Goal: Task Accomplishment & Management: Use online tool/utility

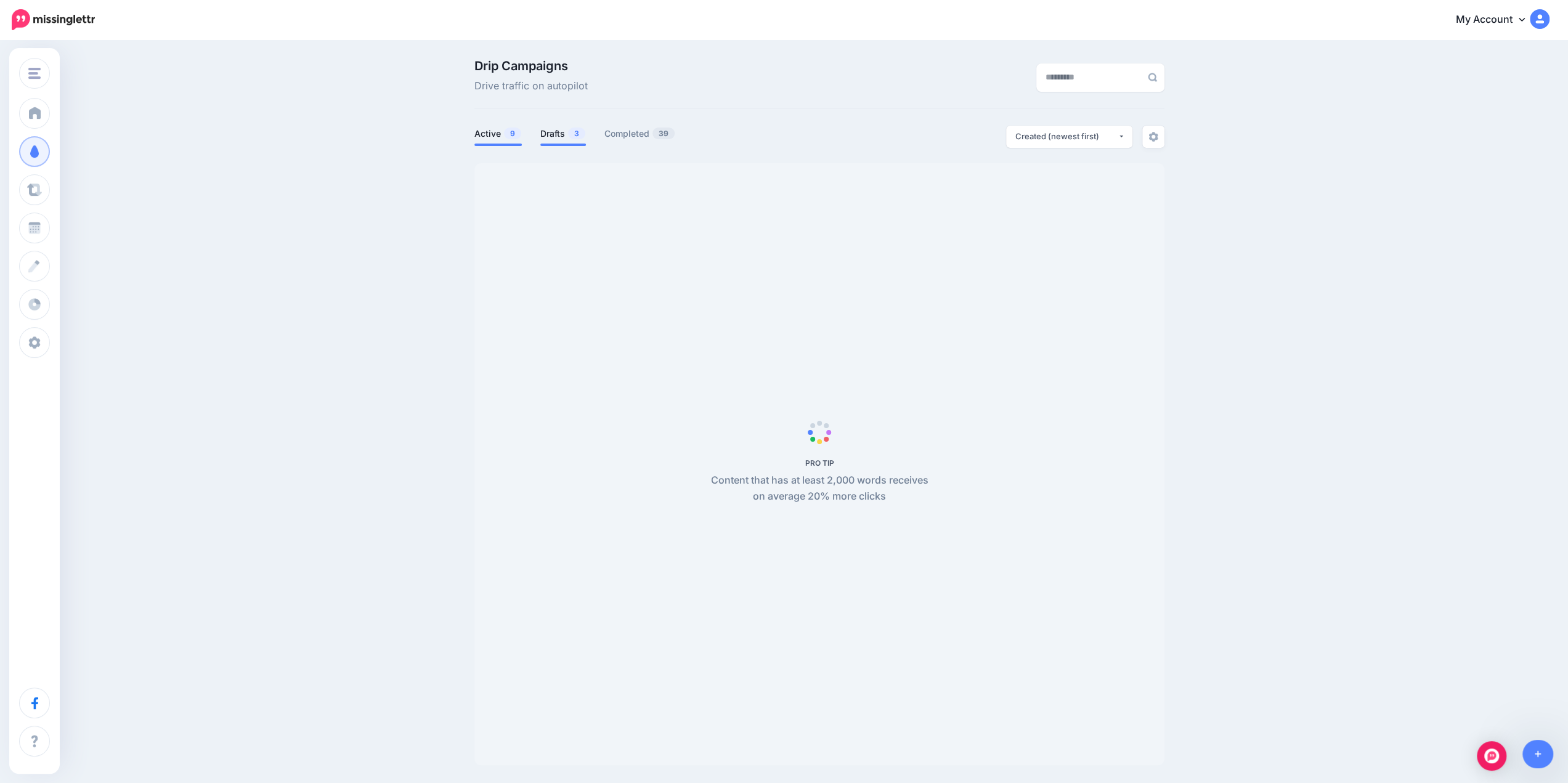
click at [553, 136] on link "Drafts 3" at bounding box center [563, 134] width 45 height 15
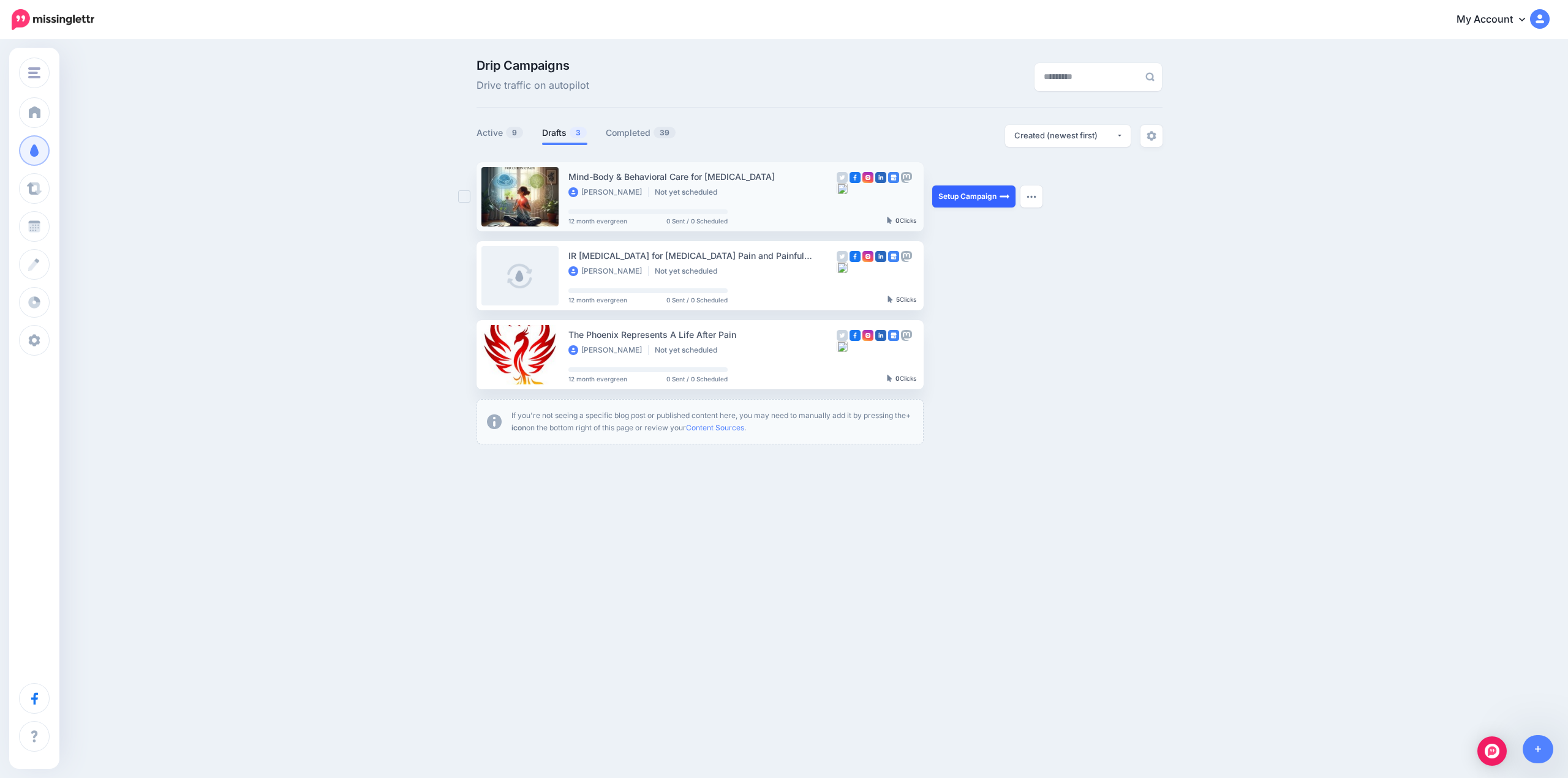
click at [960, 196] on link "Setup Campaign" at bounding box center [974, 196] width 84 height 22
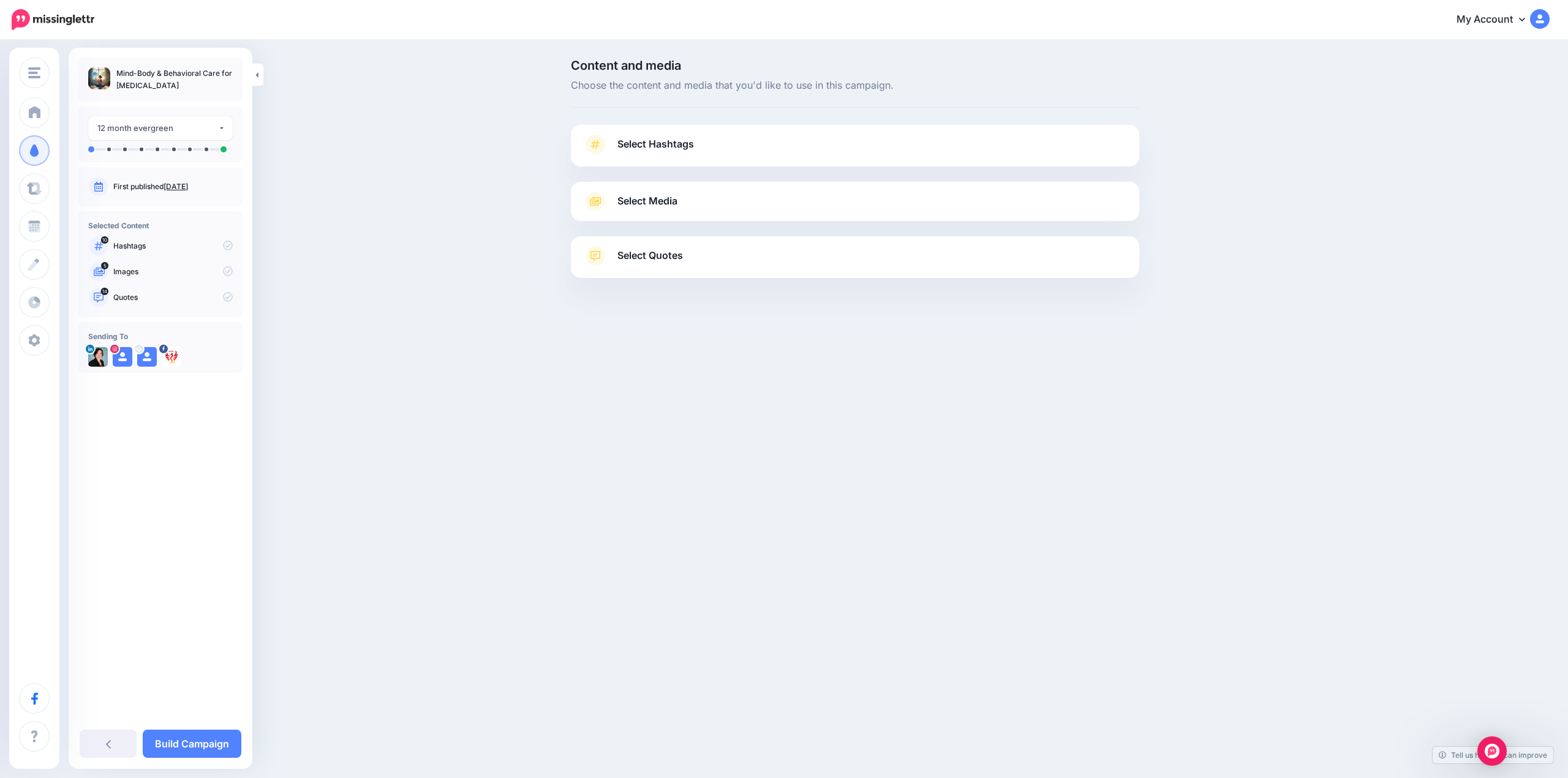
click at [650, 143] on span "Select Hashtags" at bounding box center [656, 144] width 76 height 17
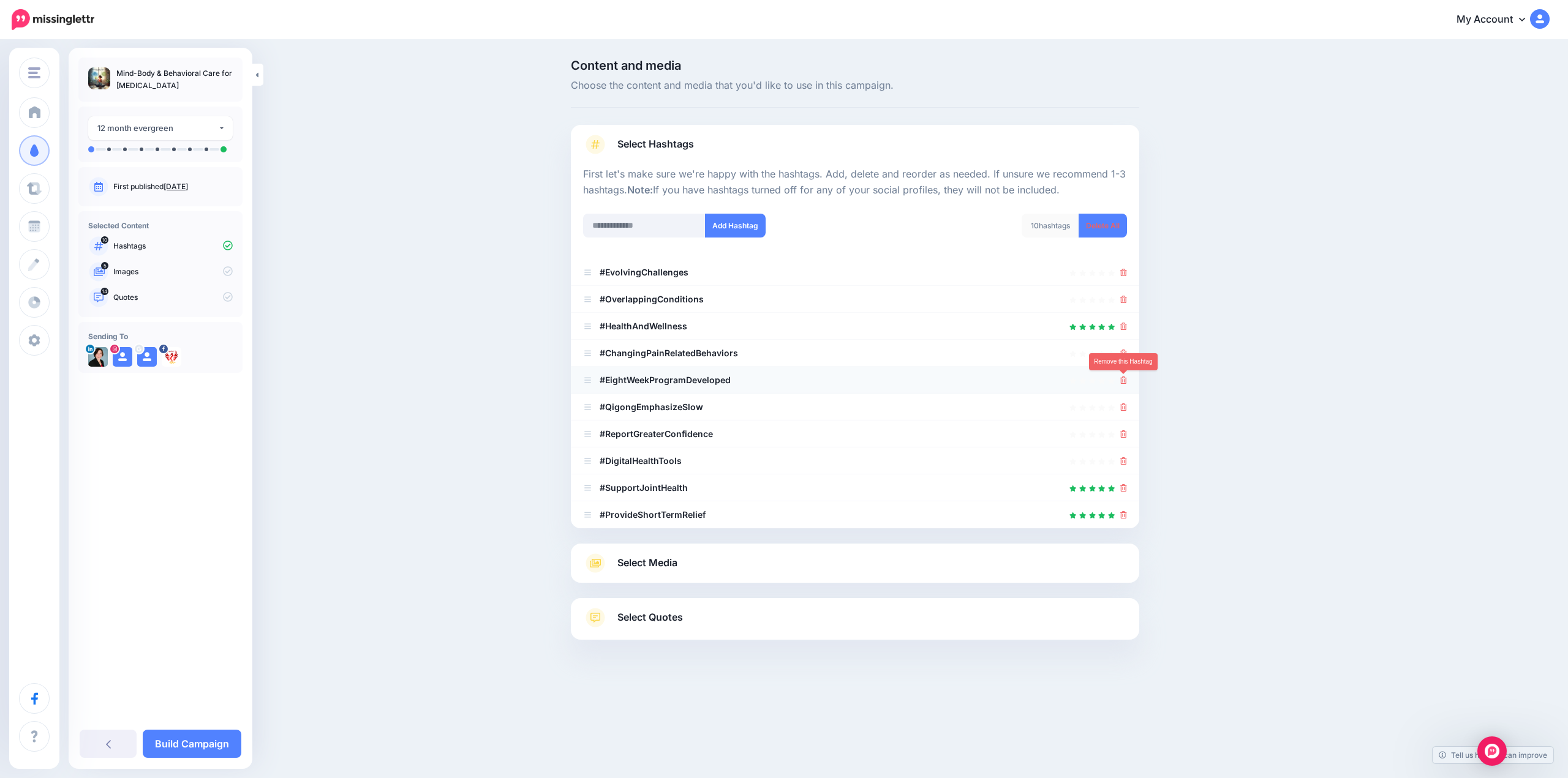
click at [1121, 381] on icon at bounding box center [1123, 380] width 7 height 7
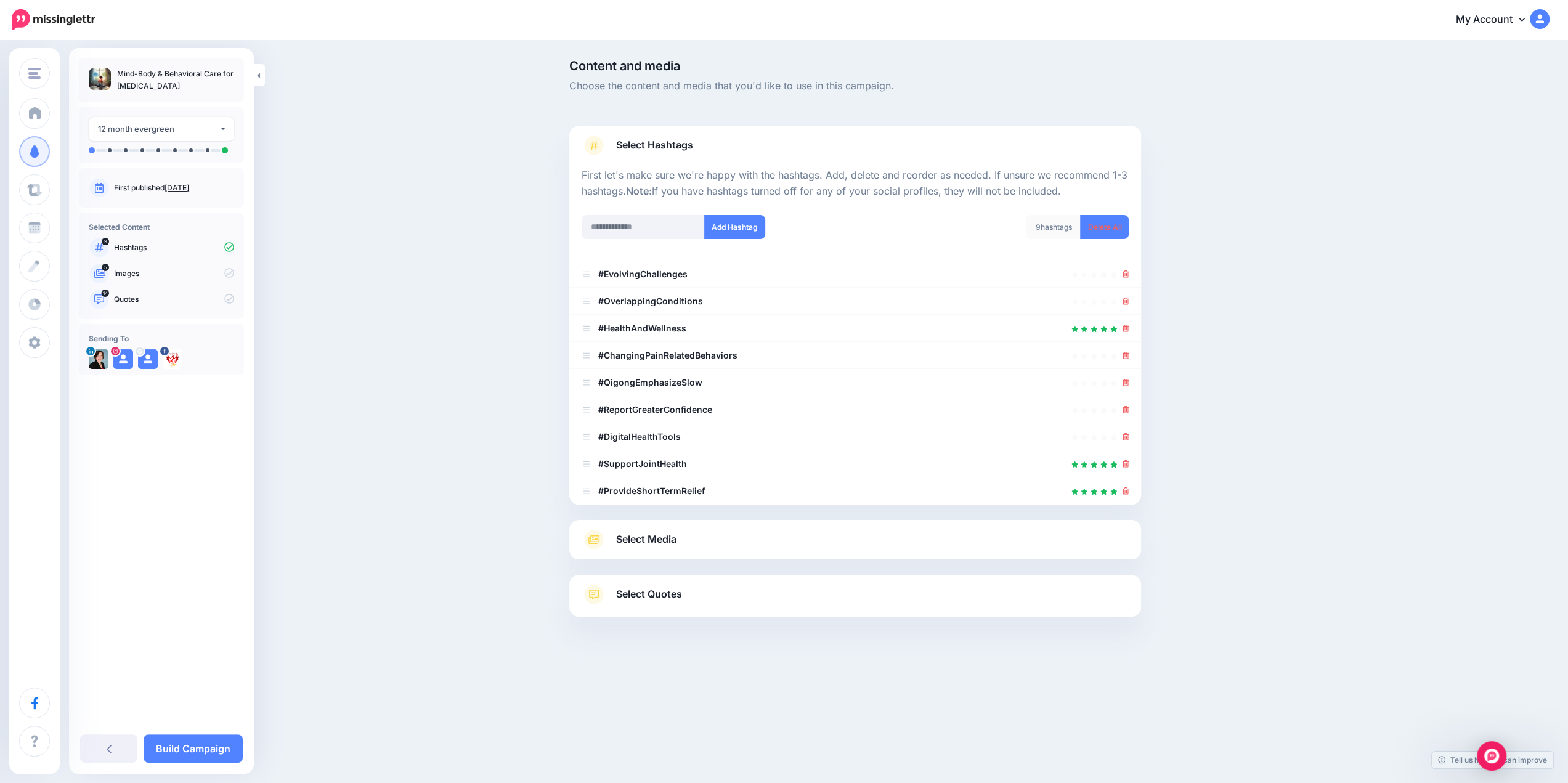
click at [645, 543] on span "Select Media" at bounding box center [646, 539] width 60 height 17
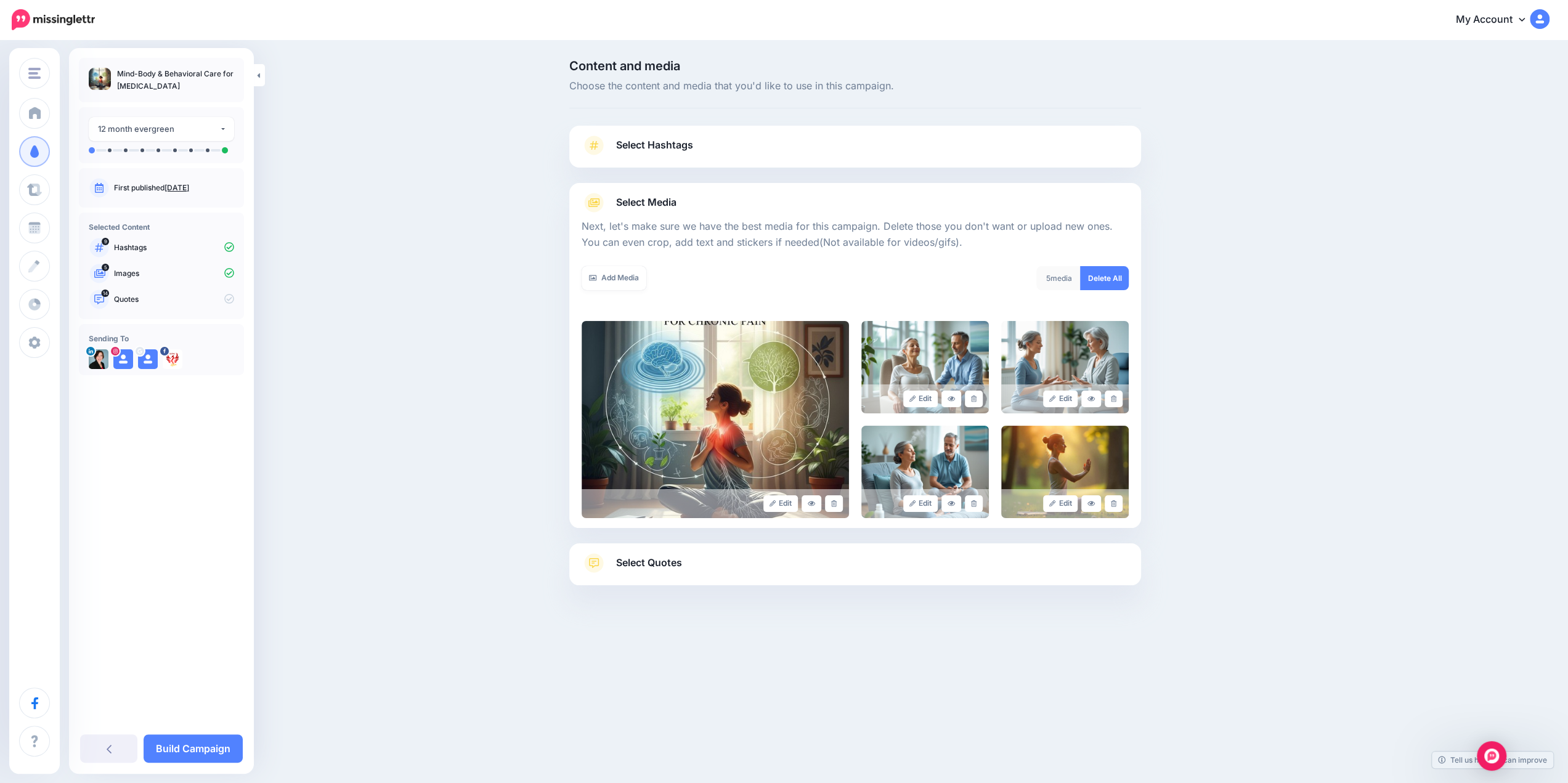
click at [654, 567] on span "Select Quotes" at bounding box center [649, 563] width 66 height 17
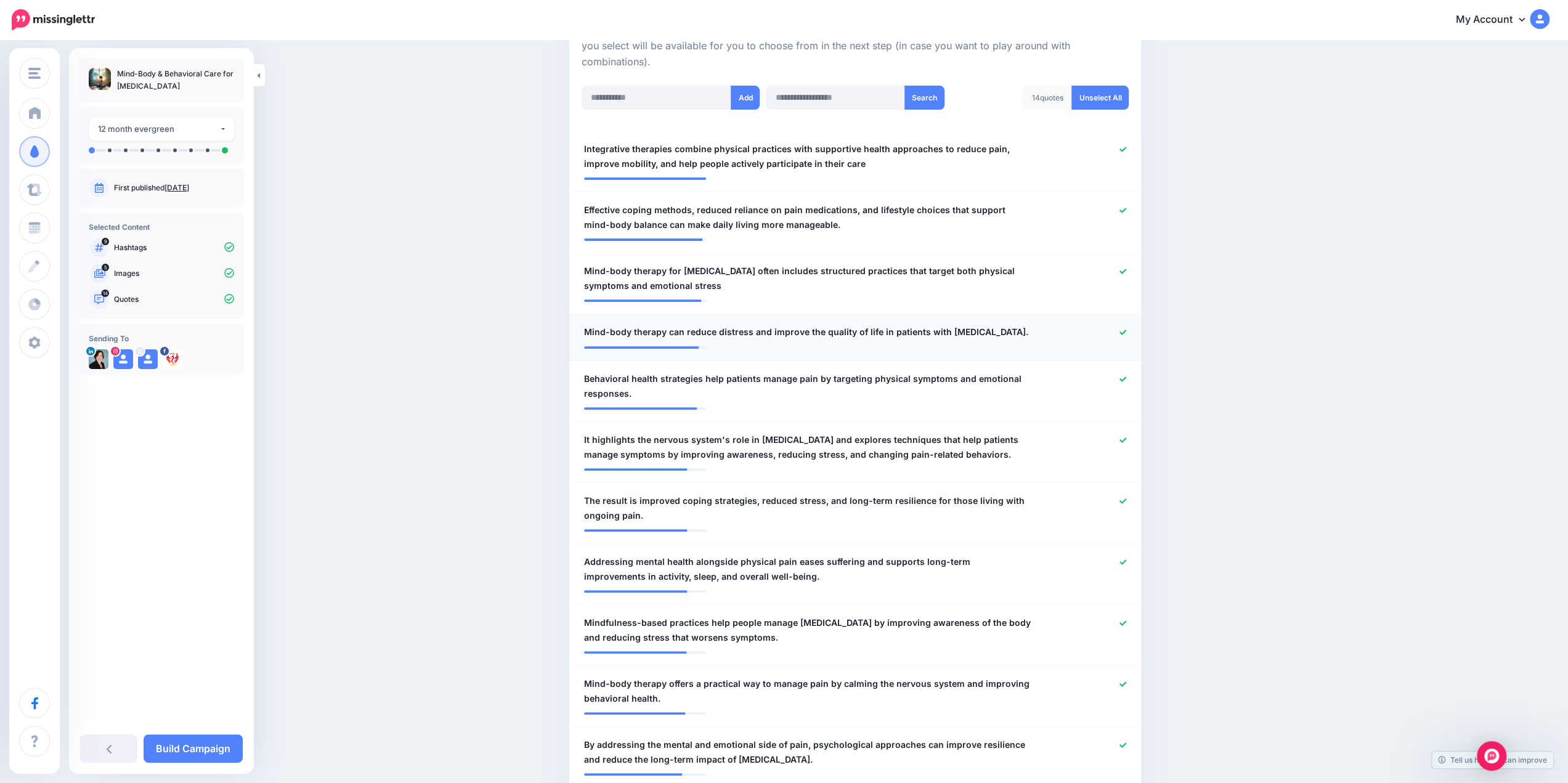
scroll to position [308, 0]
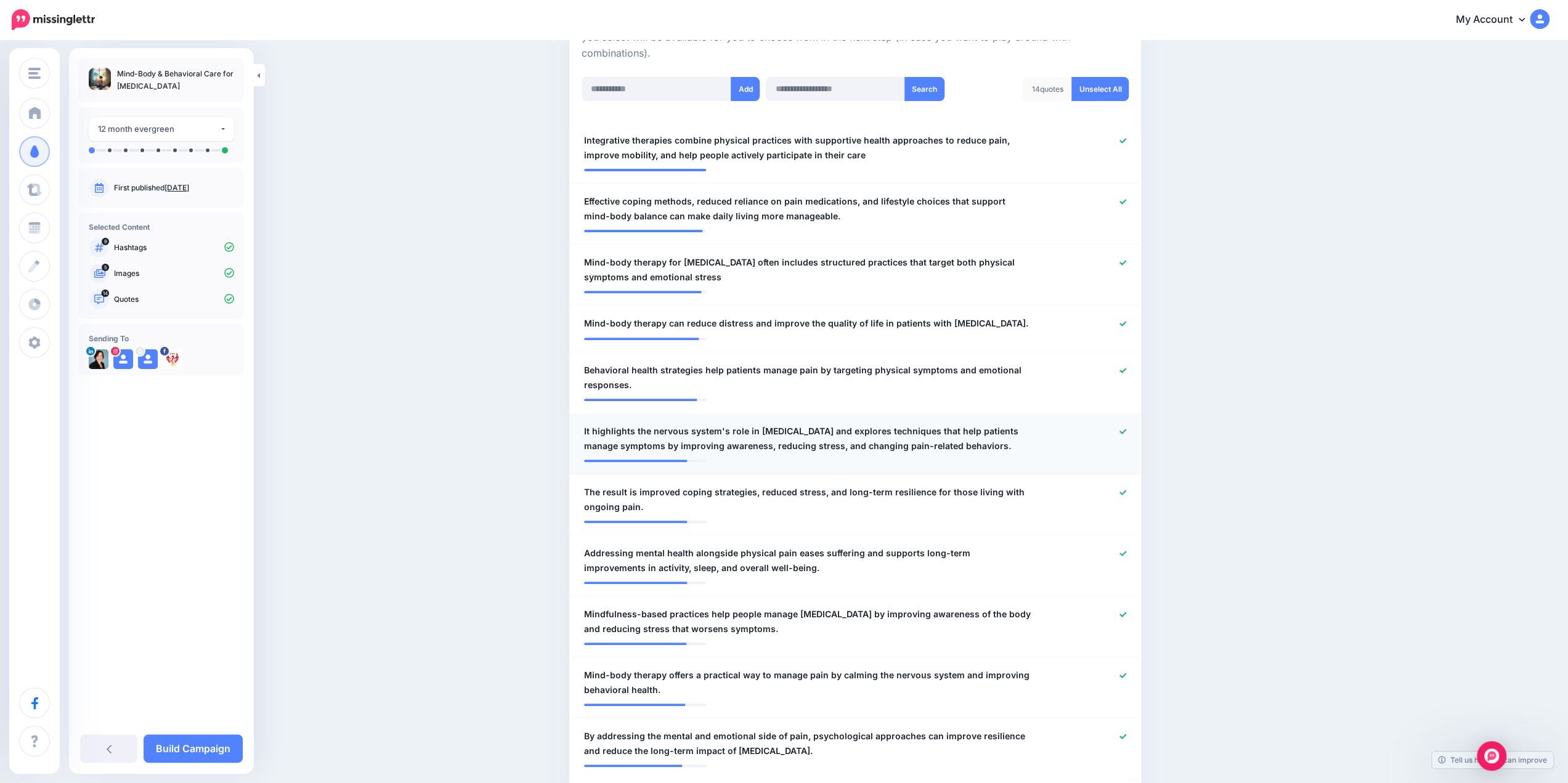
click at [1127, 431] on icon at bounding box center [1123, 431] width 7 height 5
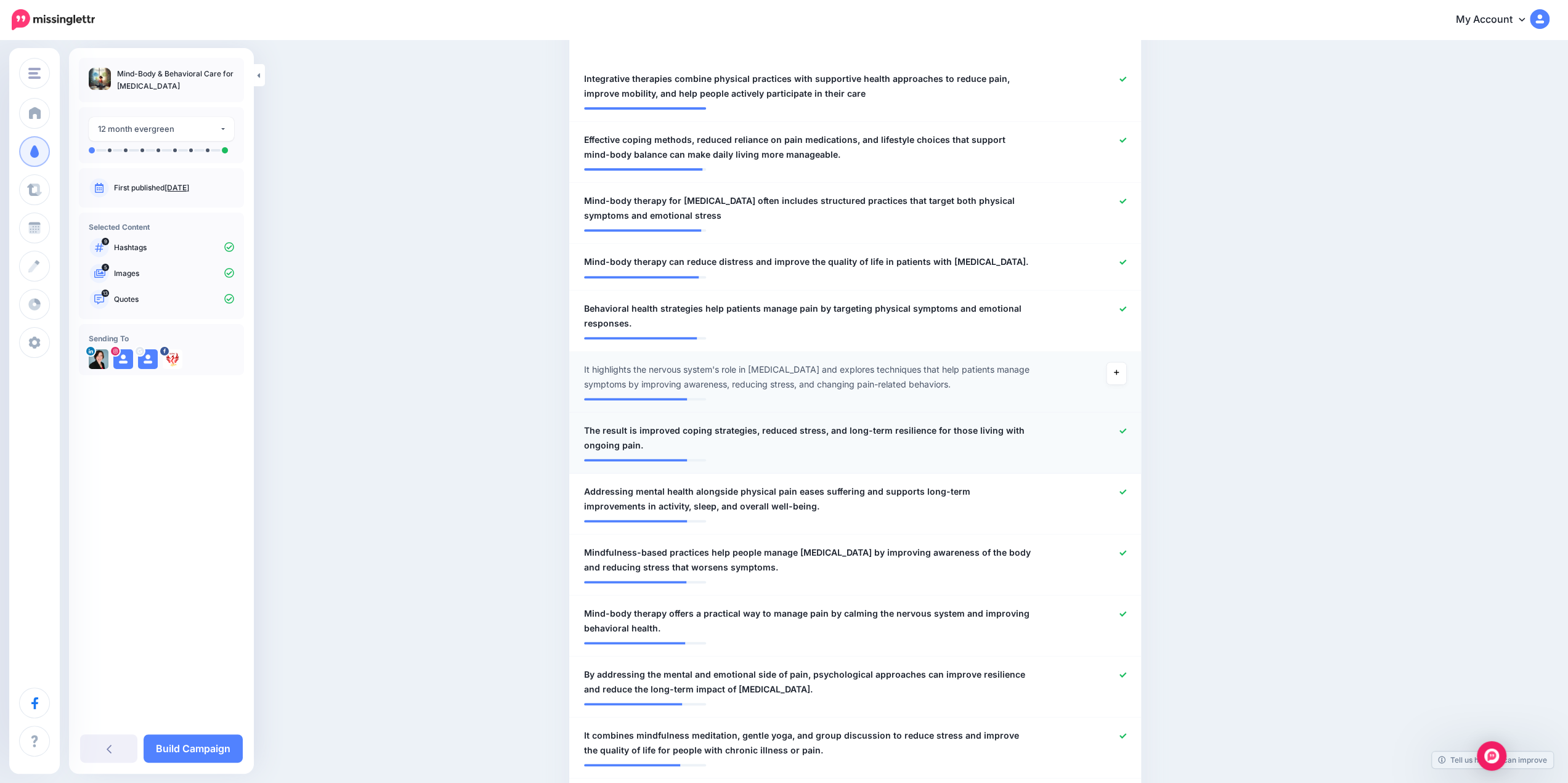
click at [1125, 431] on icon at bounding box center [1123, 431] width 7 height 5
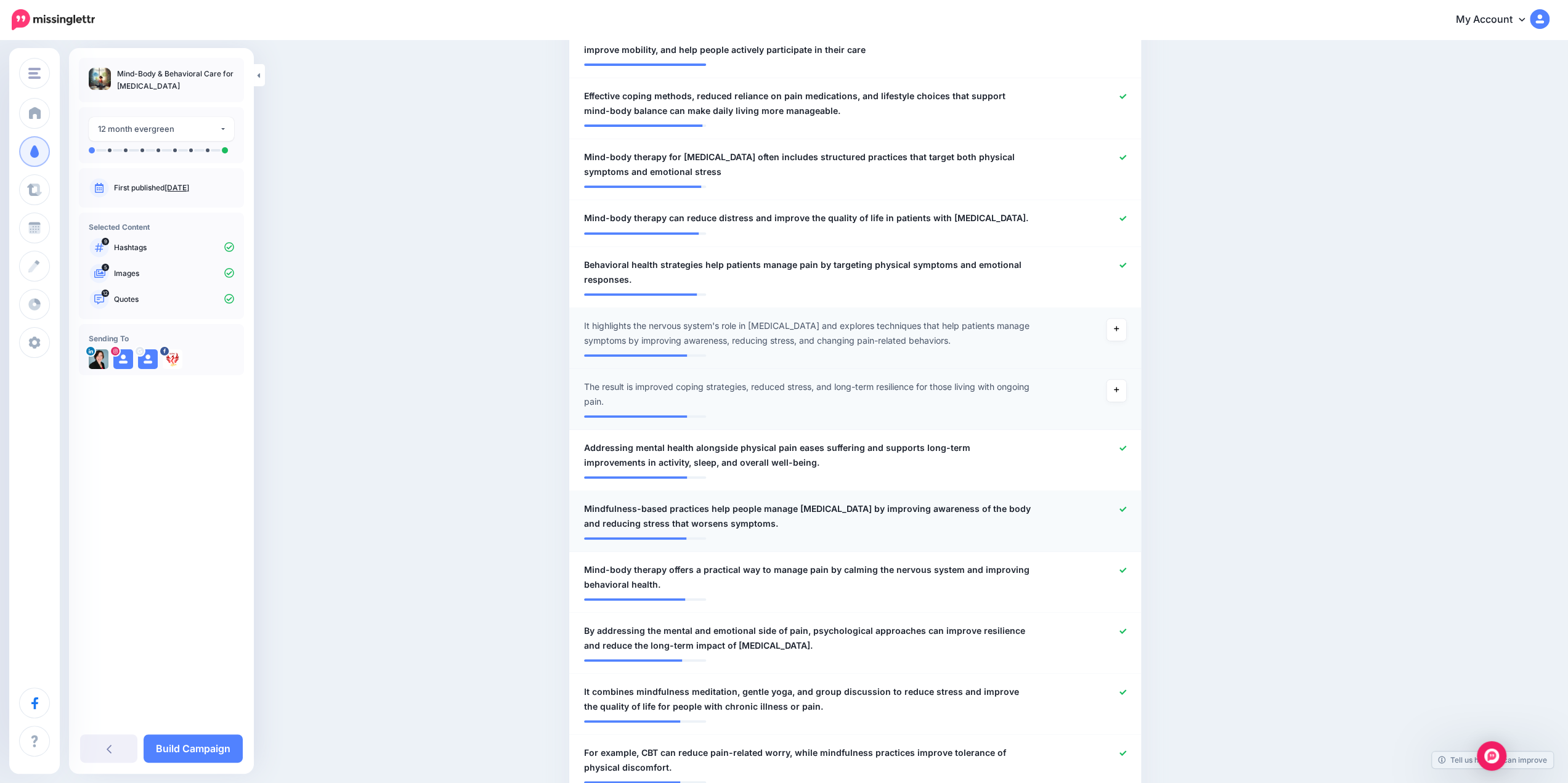
scroll to position [493, 0]
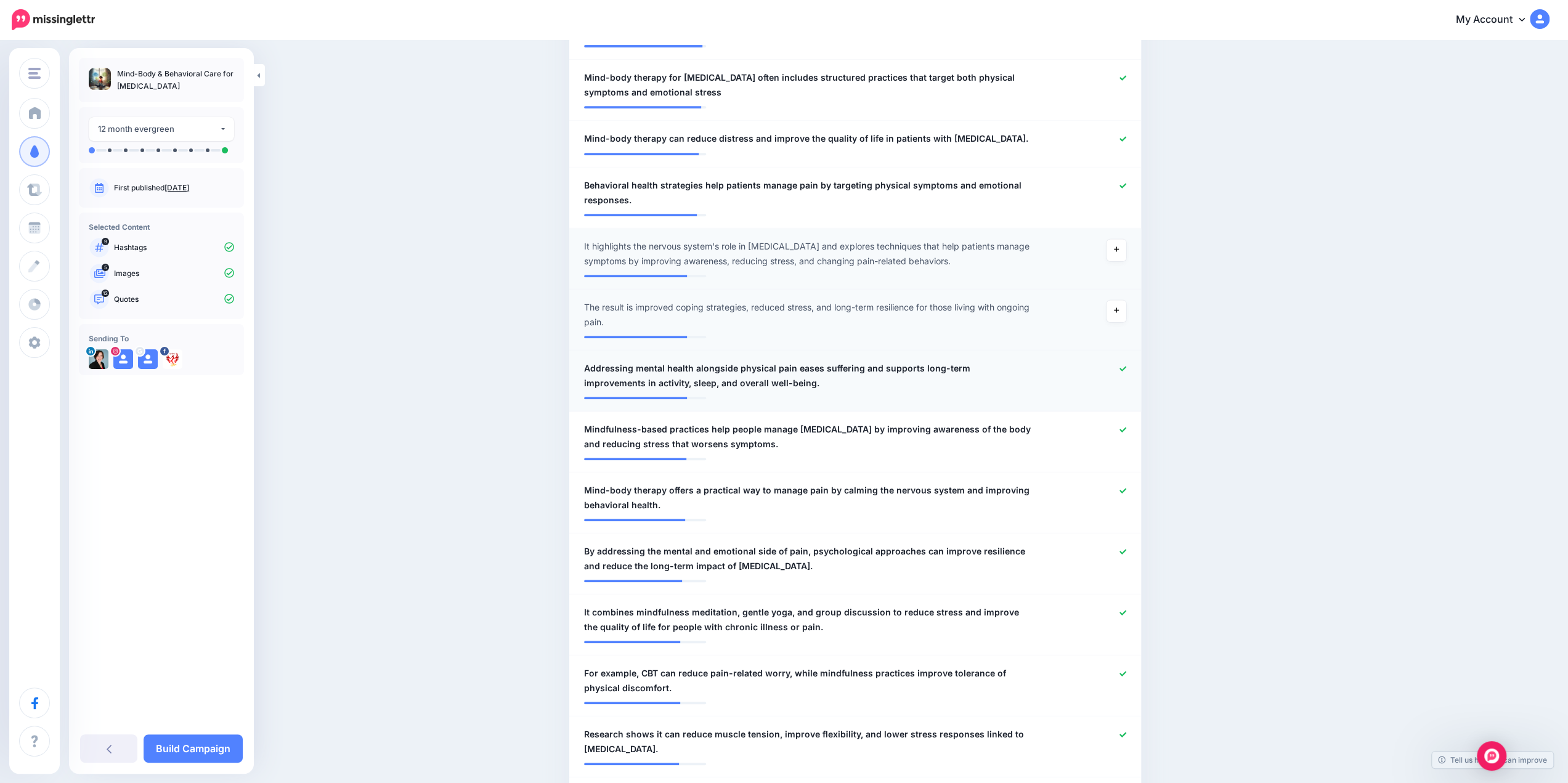
click at [1133, 370] on div at bounding box center [1089, 376] width 93 height 29
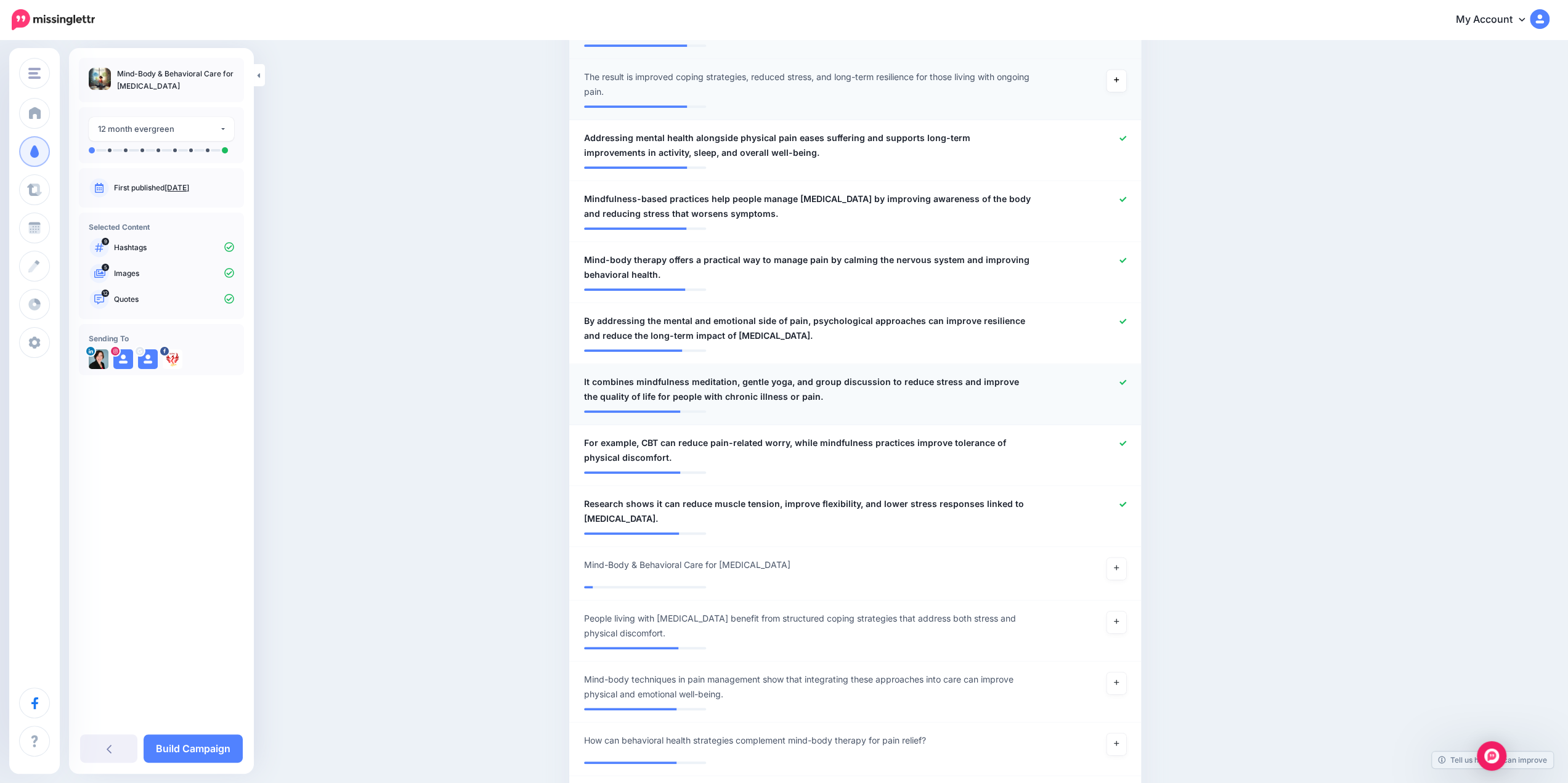
scroll to position [740, 0]
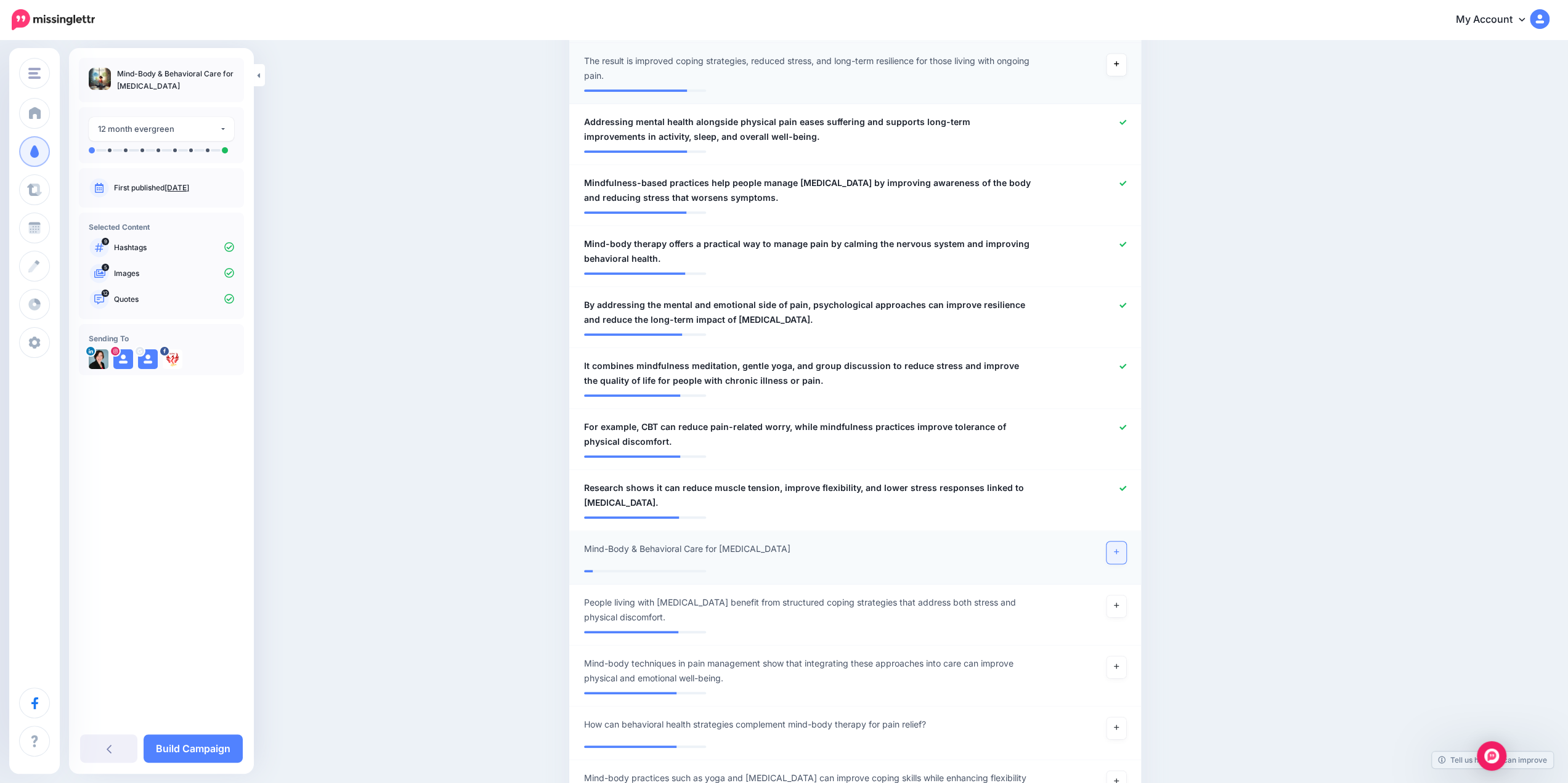
click at [1116, 554] on link at bounding box center [1117, 552] width 20 height 22
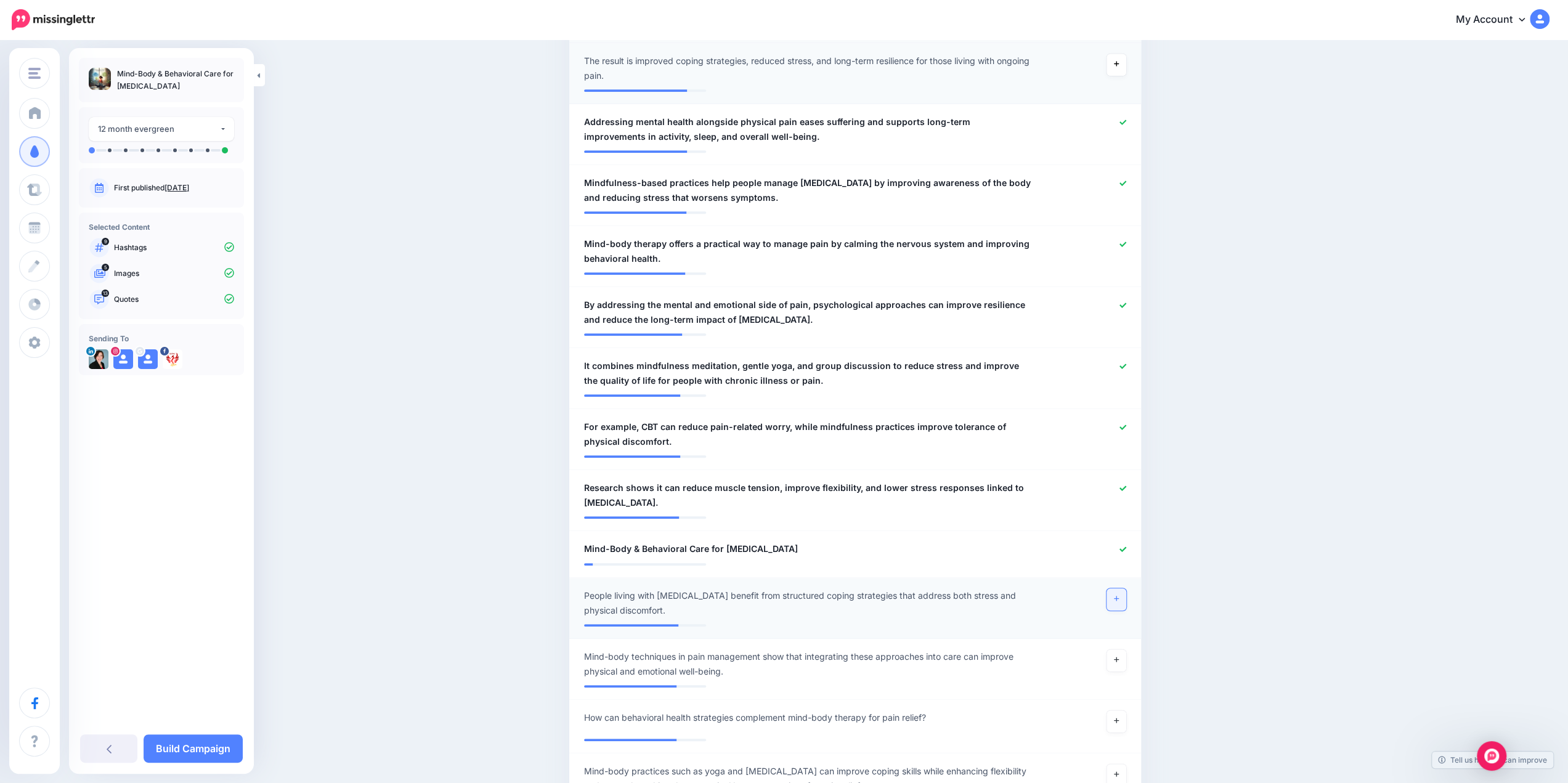
click at [1127, 599] on link at bounding box center [1117, 599] width 20 height 22
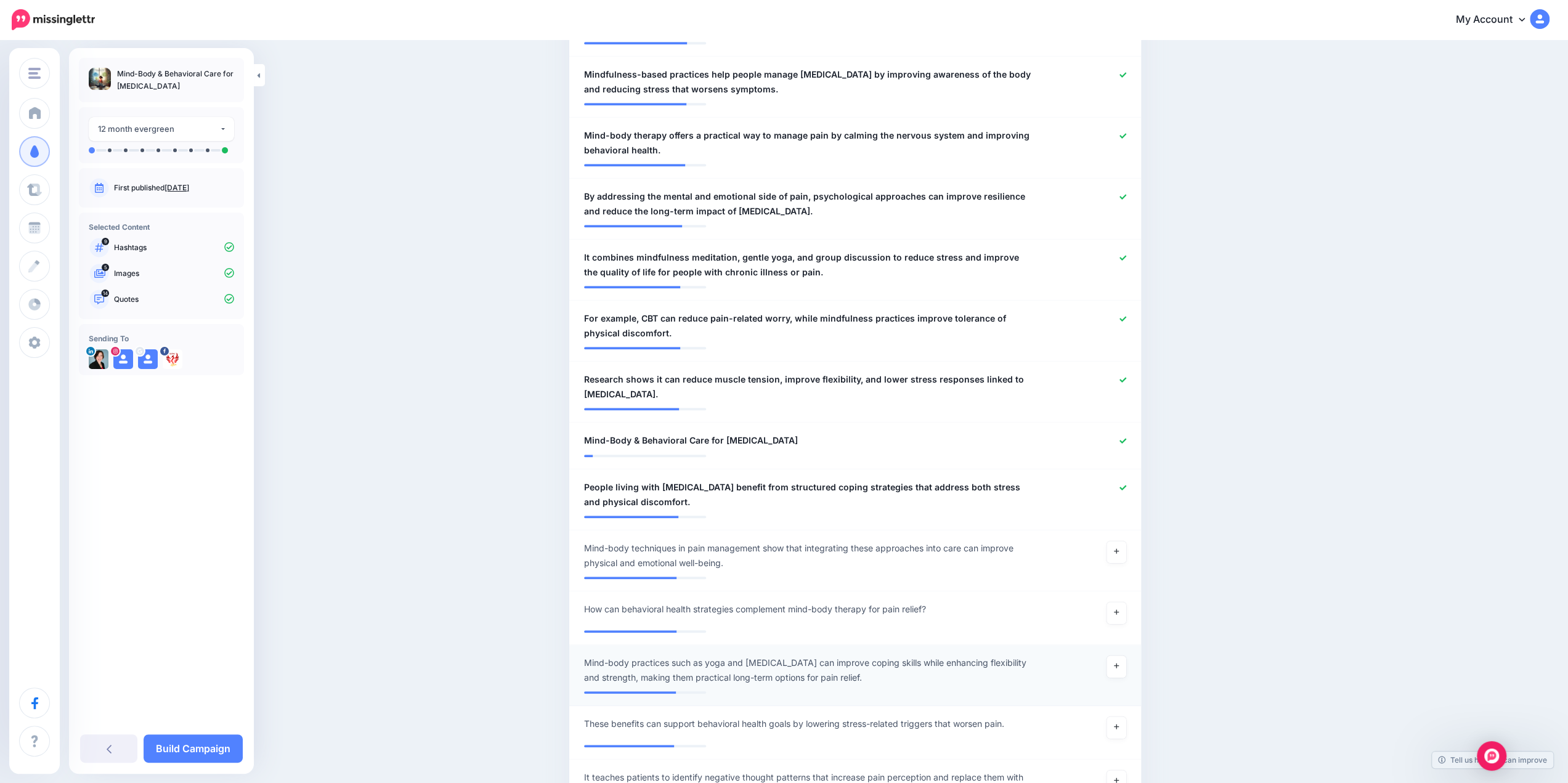
scroll to position [925, 0]
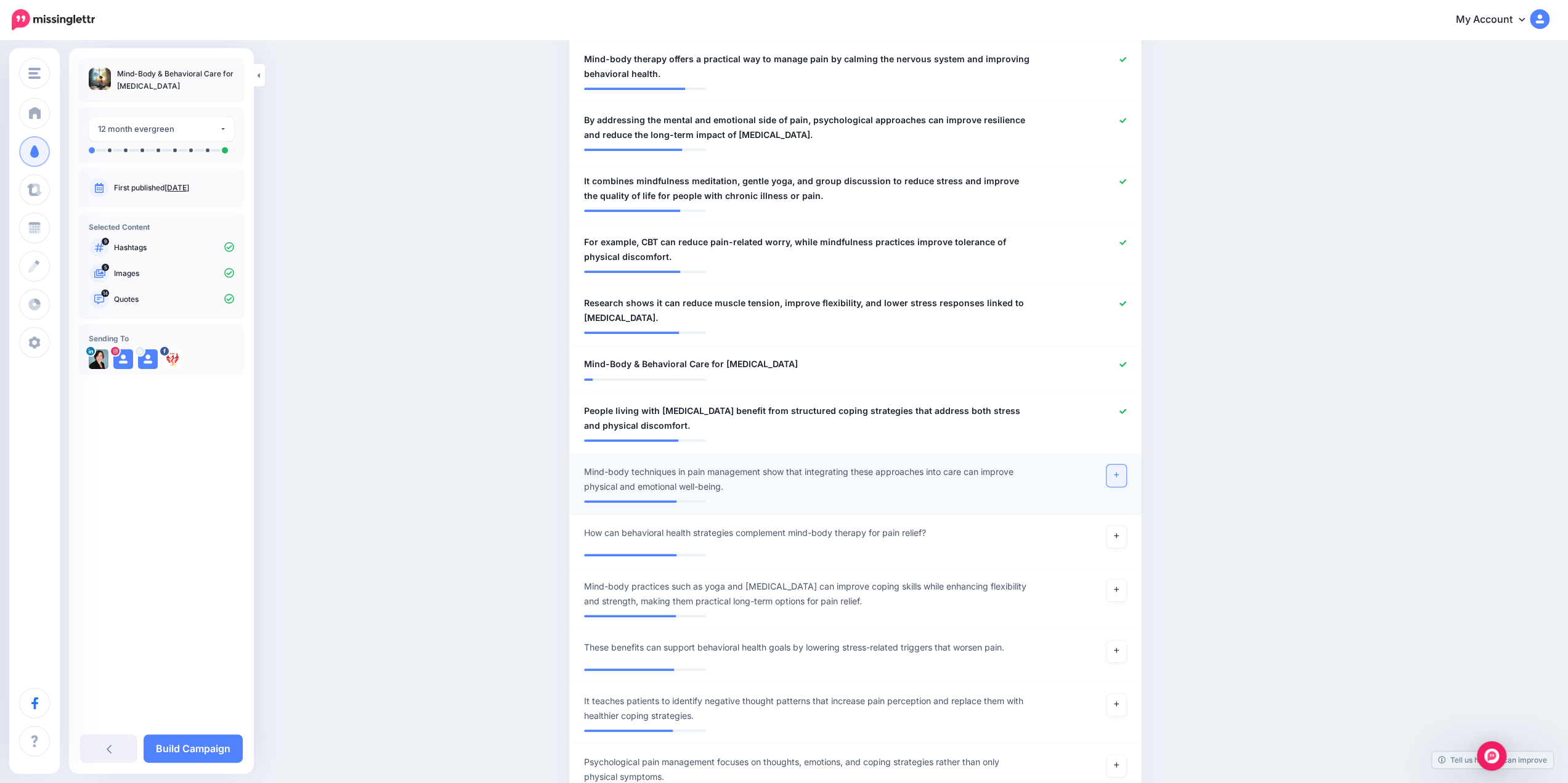
click at [1118, 477] on link at bounding box center [1117, 475] width 20 height 22
click at [1119, 586] on icon at bounding box center [1116, 589] width 5 height 7
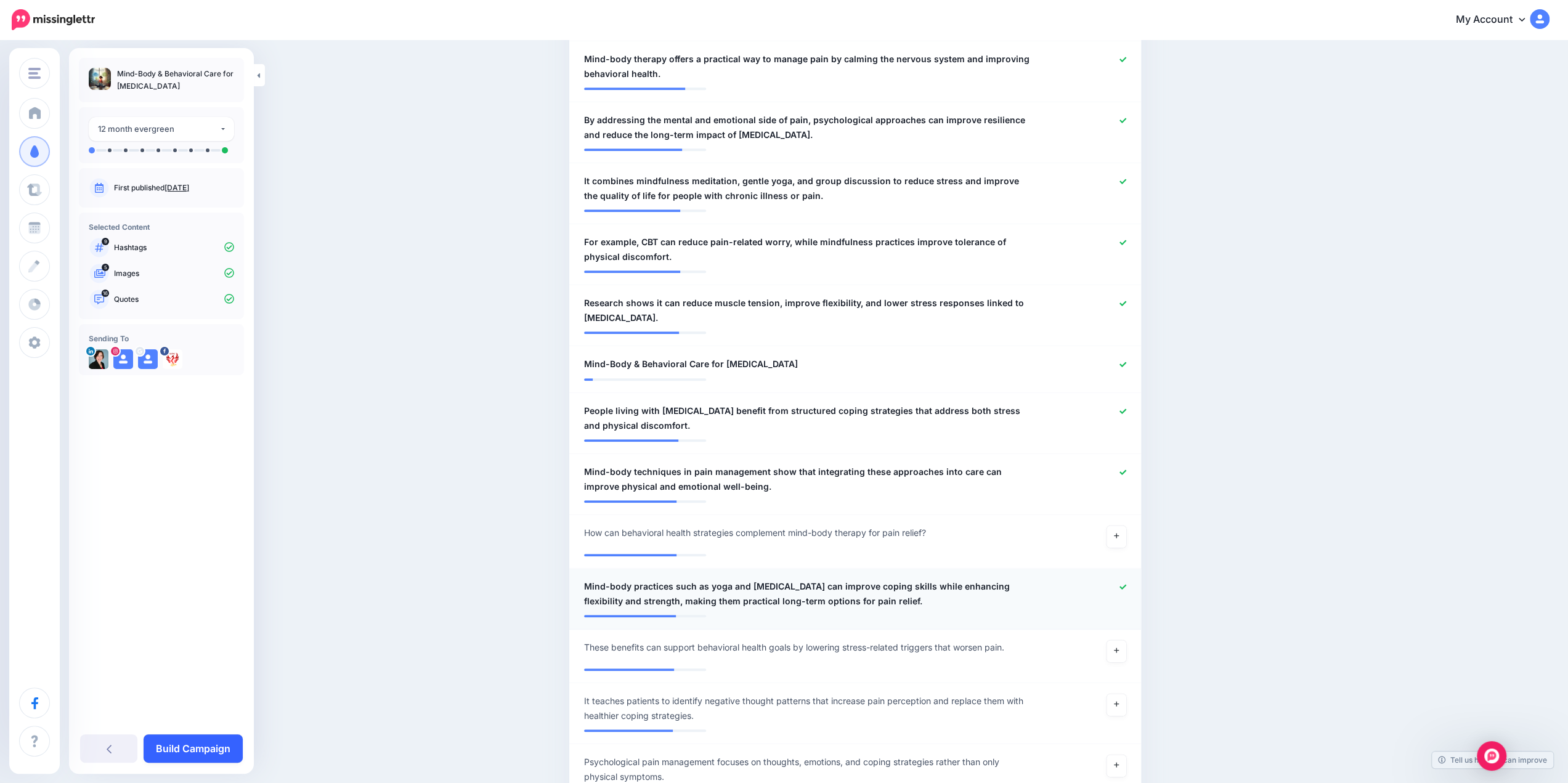
click at [204, 743] on link "Build Campaign" at bounding box center [193, 748] width 99 height 28
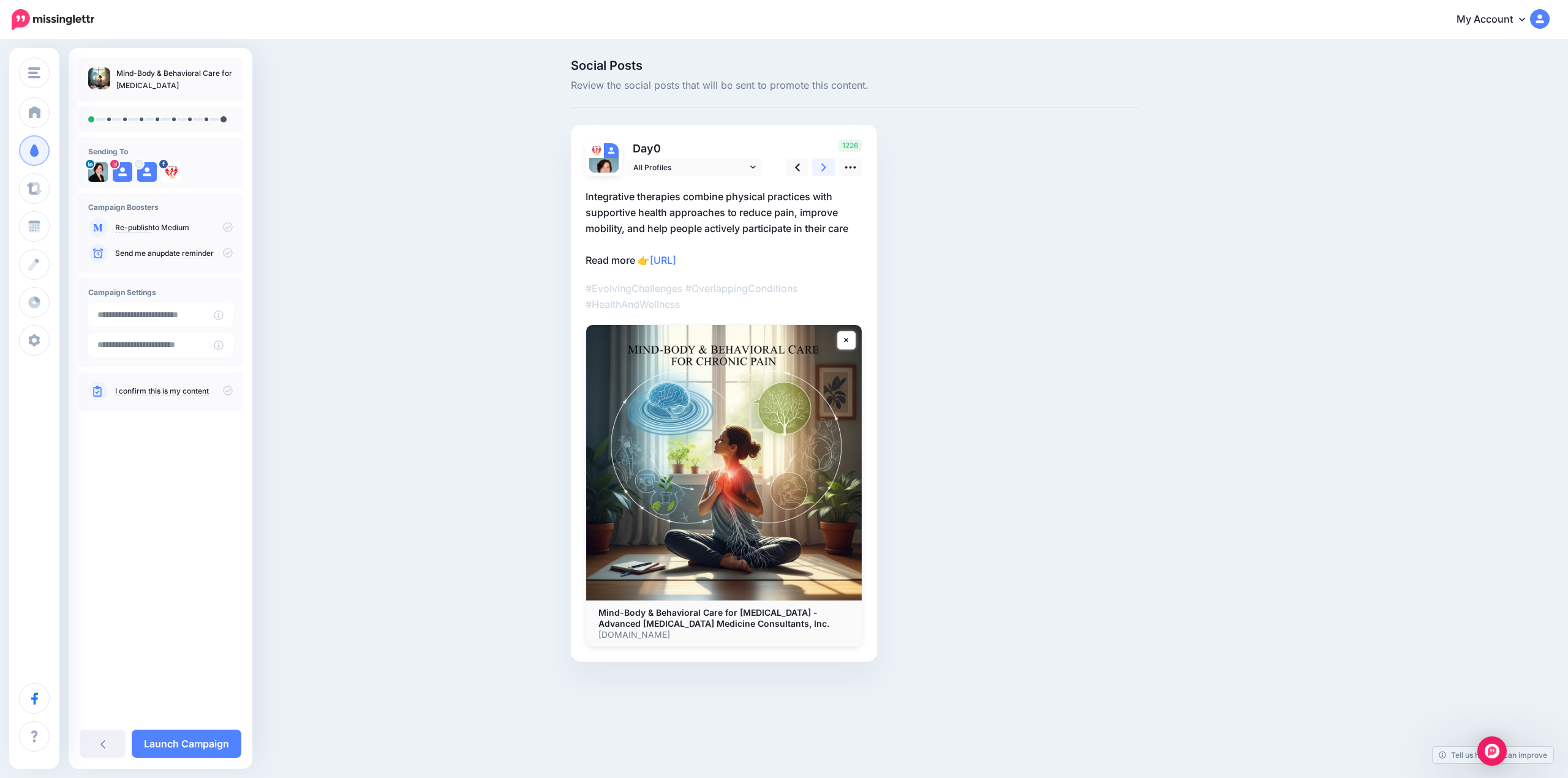
click at [825, 168] on icon at bounding box center [823, 167] width 5 height 8
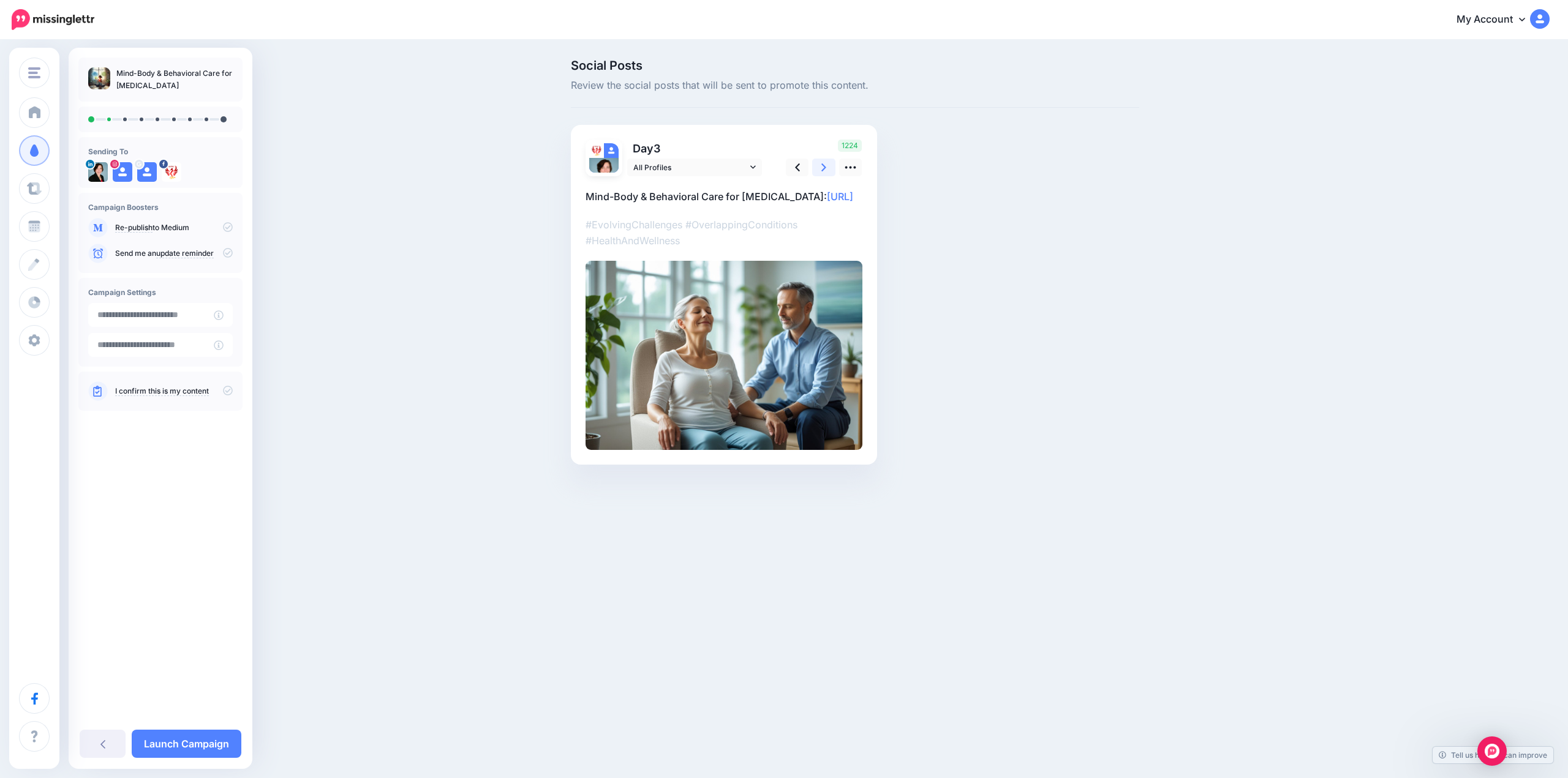
click at [825, 166] on icon at bounding box center [823, 167] width 5 height 13
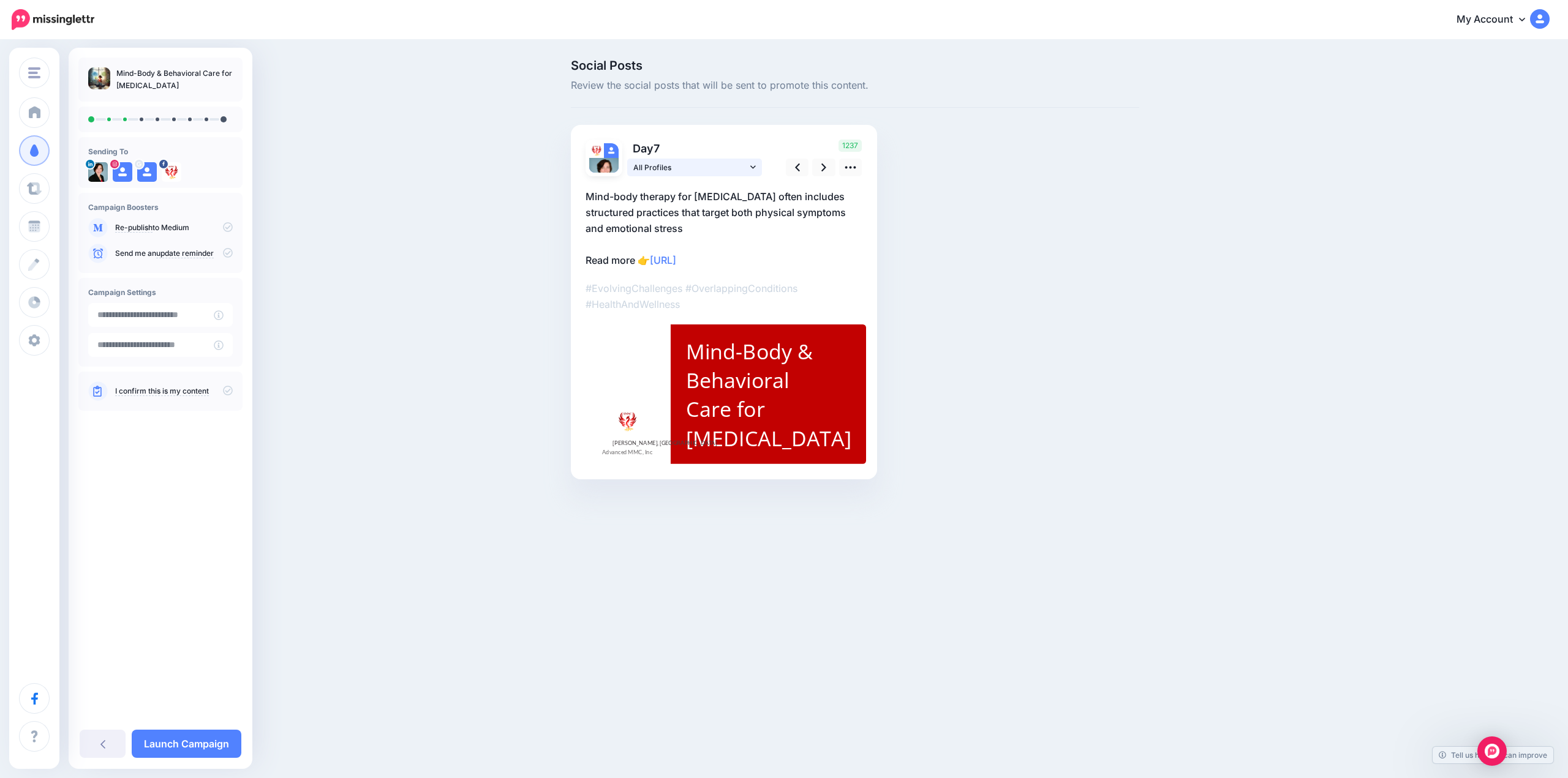
click at [752, 170] on icon at bounding box center [753, 167] width 5 height 9
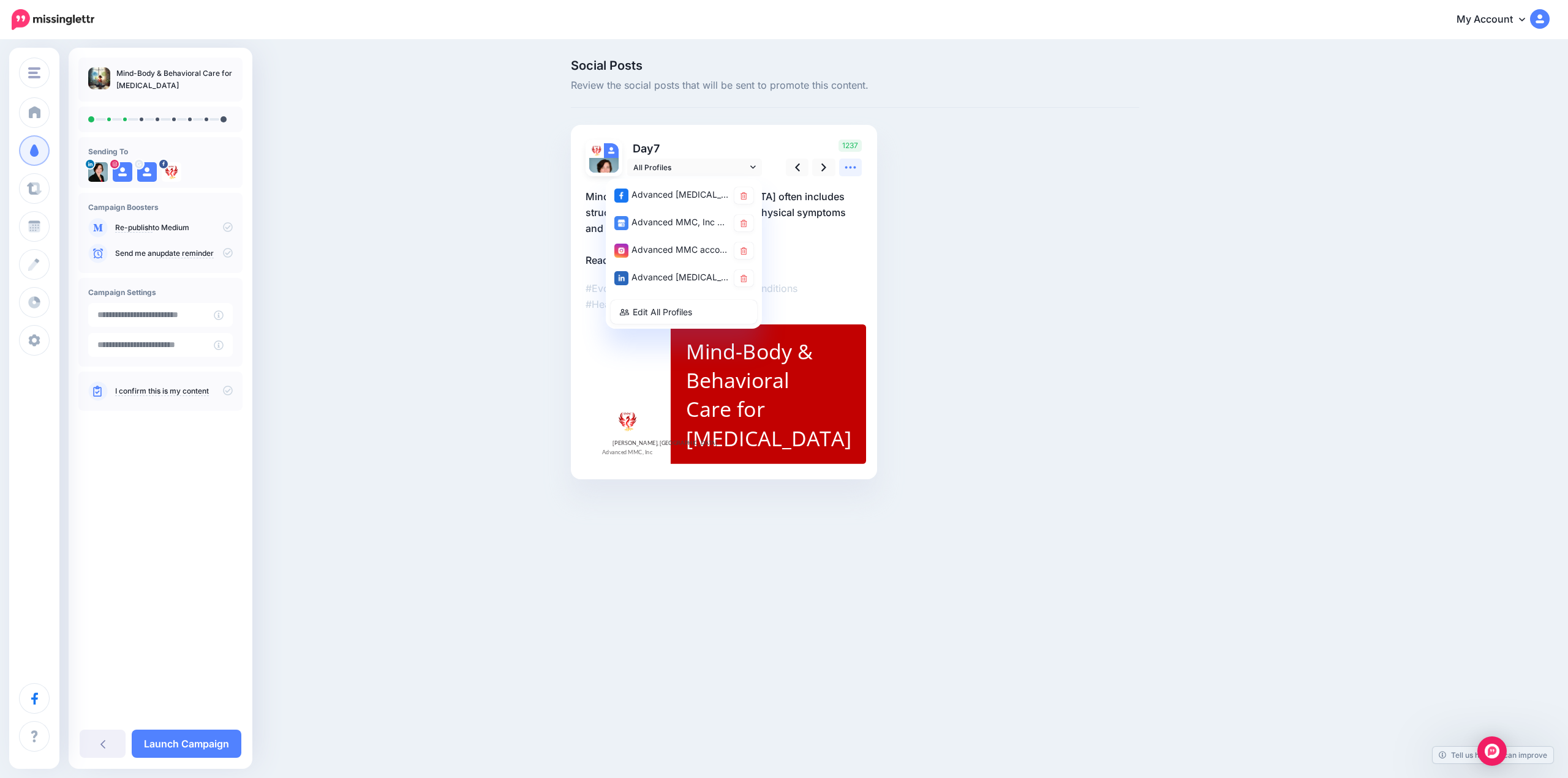
click at [855, 166] on icon at bounding box center [850, 167] width 13 height 13
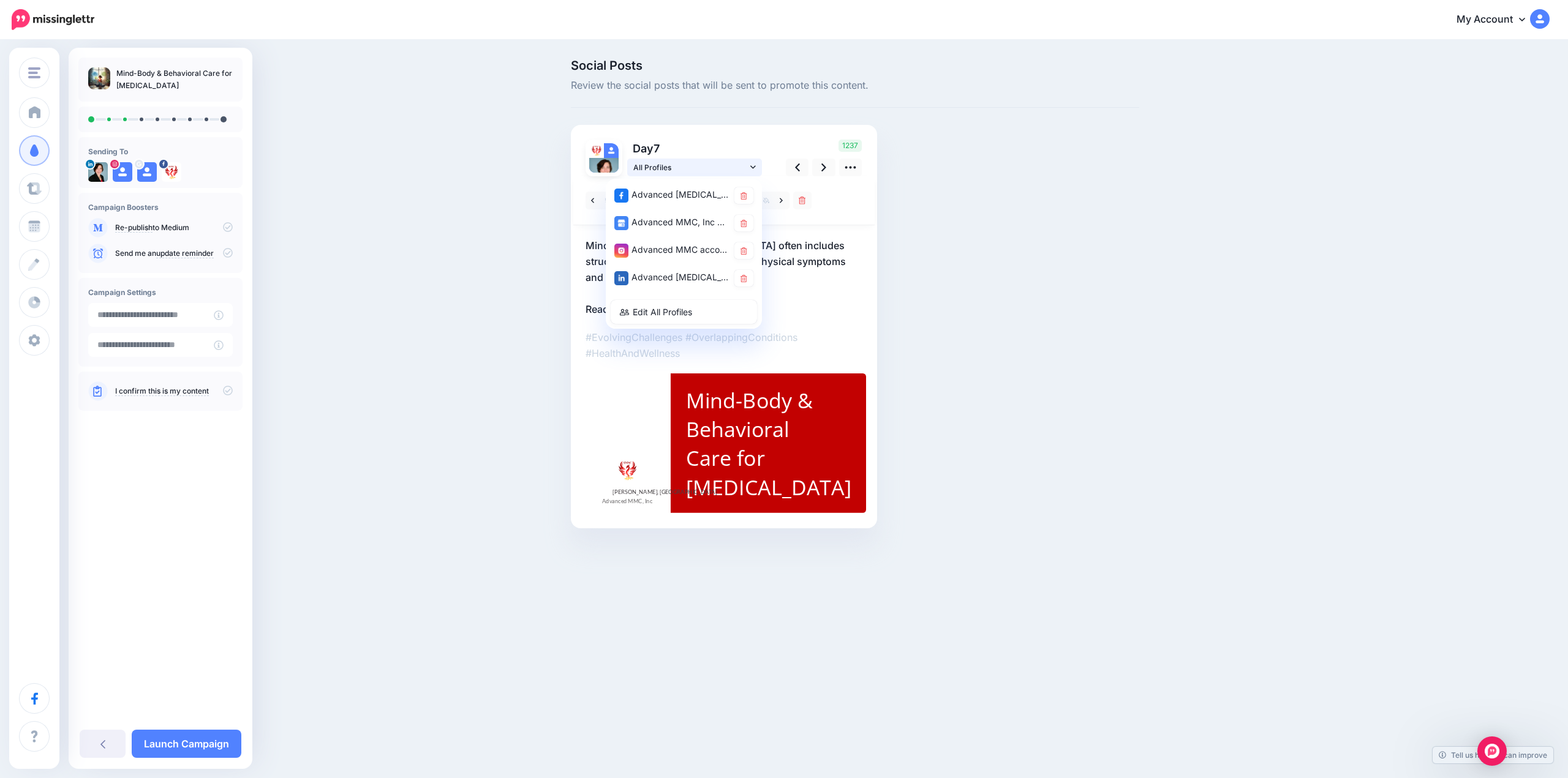
click at [735, 163] on span "All Profiles" at bounding box center [691, 167] width 114 height 13
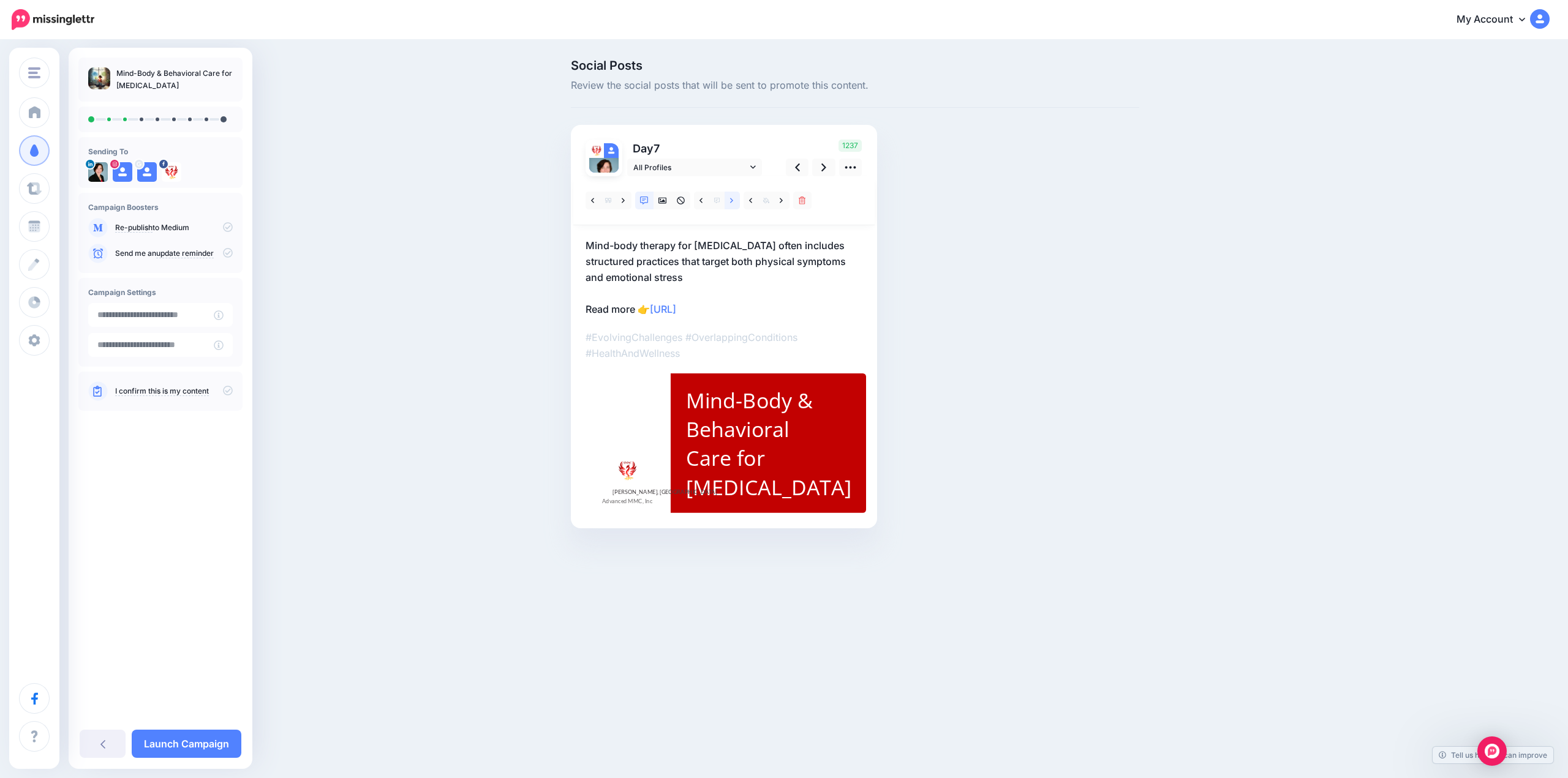
click at [736, 200] on link at bounding box center [732, 200] width 15 height 18
click at [701, 201] on icon at bounding box center [701, 200] width 3 height 5
click at [622, 200] on icon at bounding box center [623, 200] width 3 height 9
click at [817, 171] on link at bounding box center [823, 167] width 23 height 18
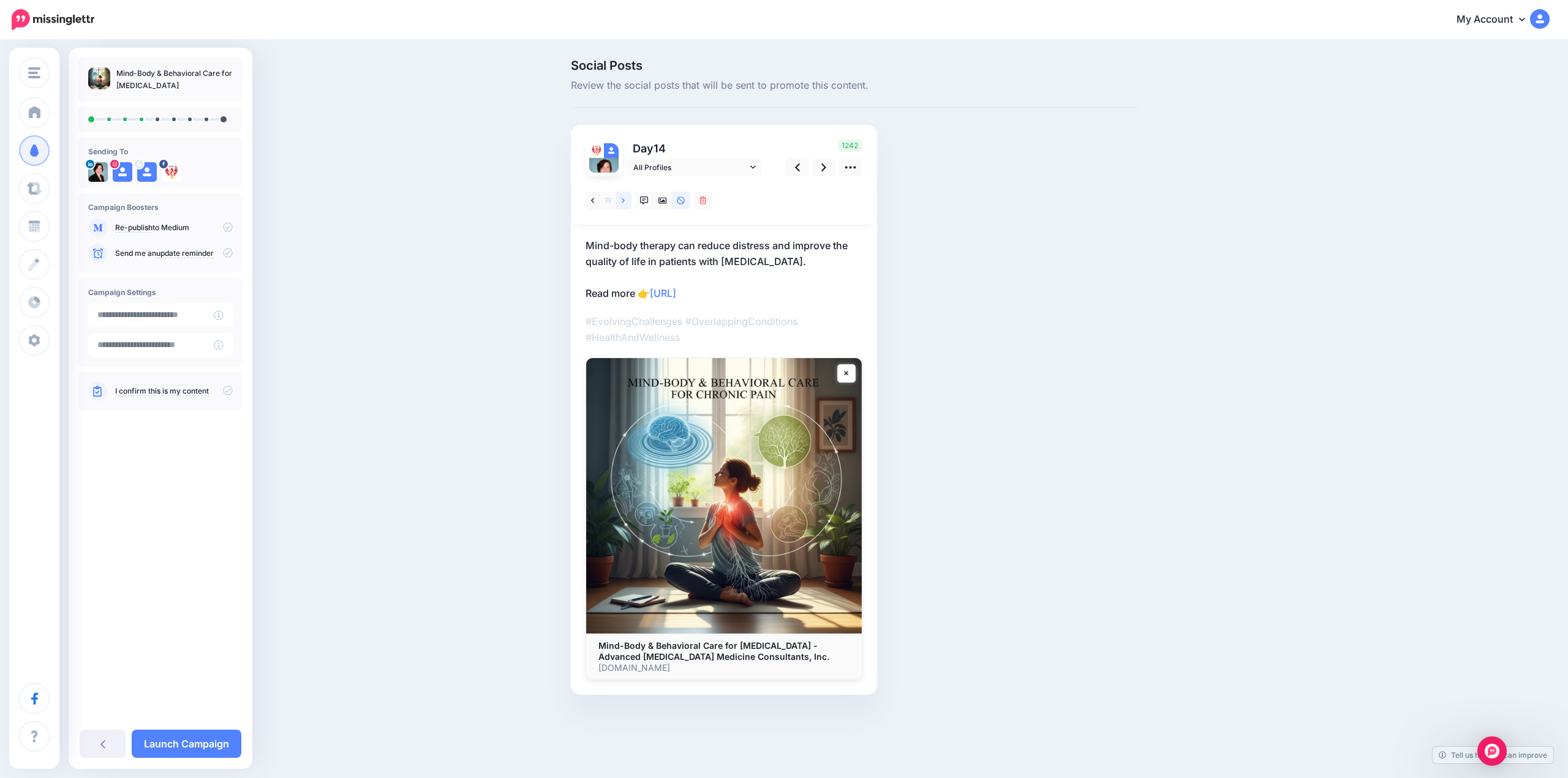
click at [624, 202] on icon at bounding box center [623, 200] width 3 height 9
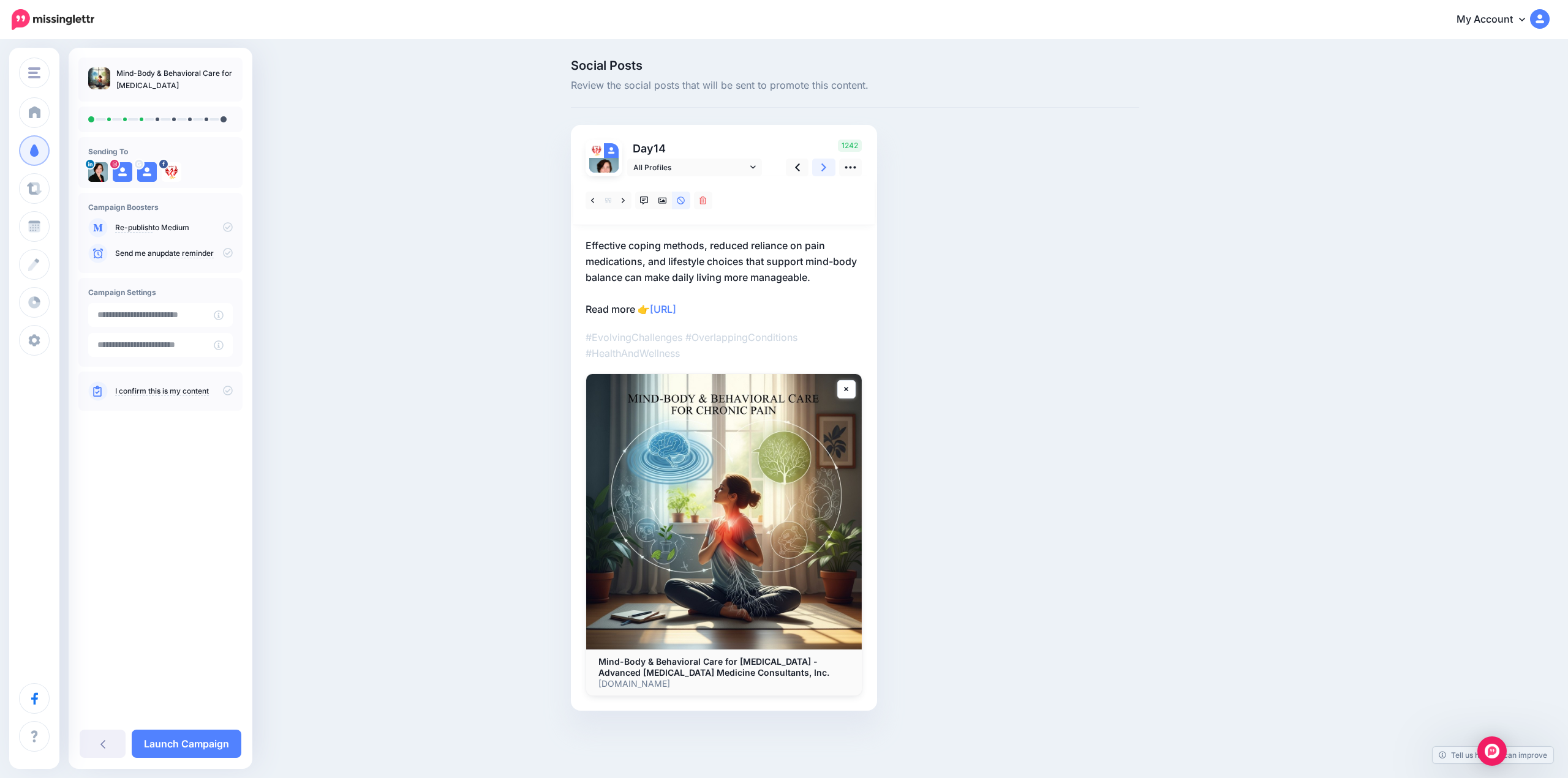
click at [825, 166] on icon at bounding box center [823, 167] width 5 height 8
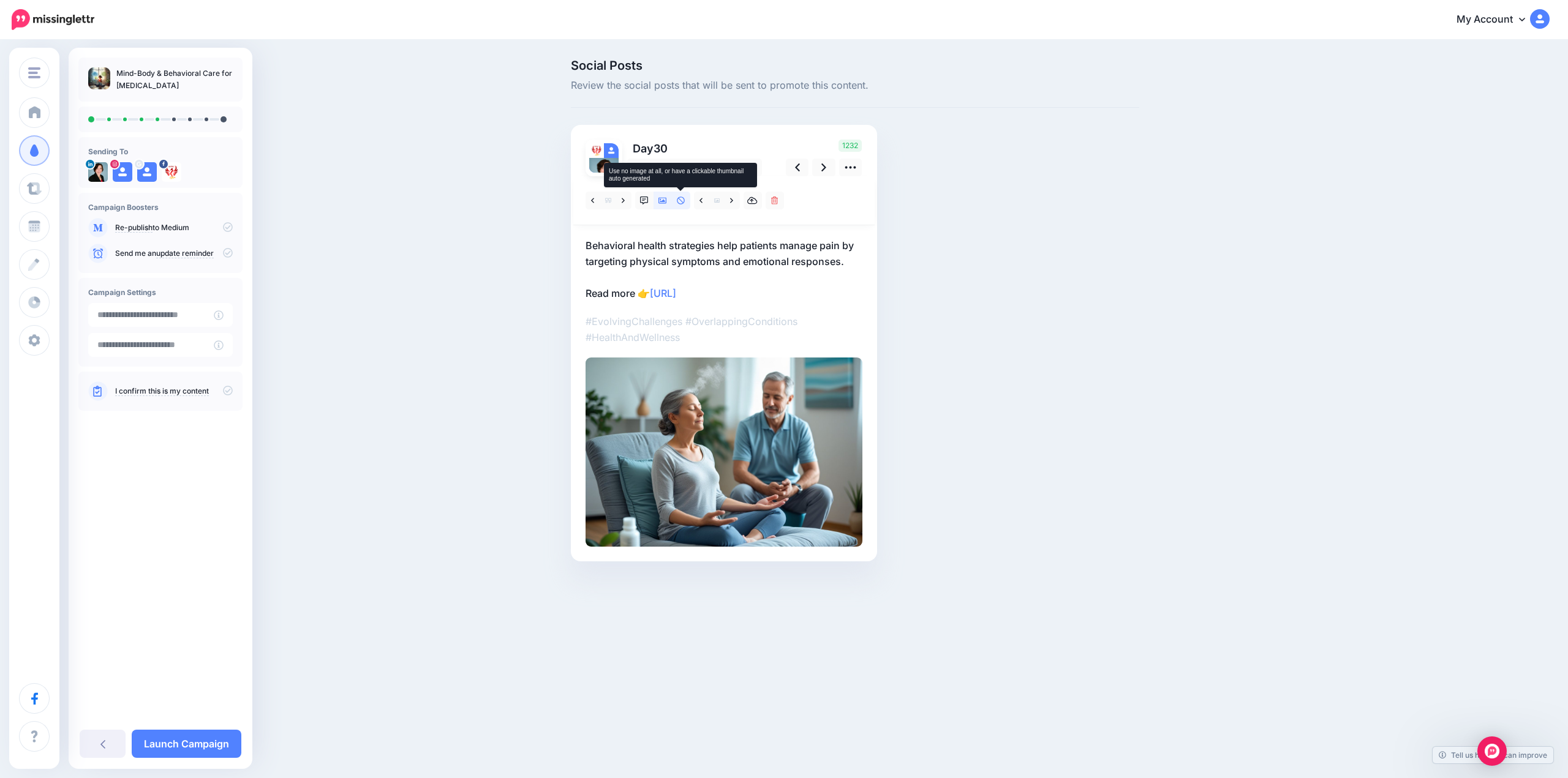
click at [682, 202] on icon at bounding box center [681, 200] width 9 height 9
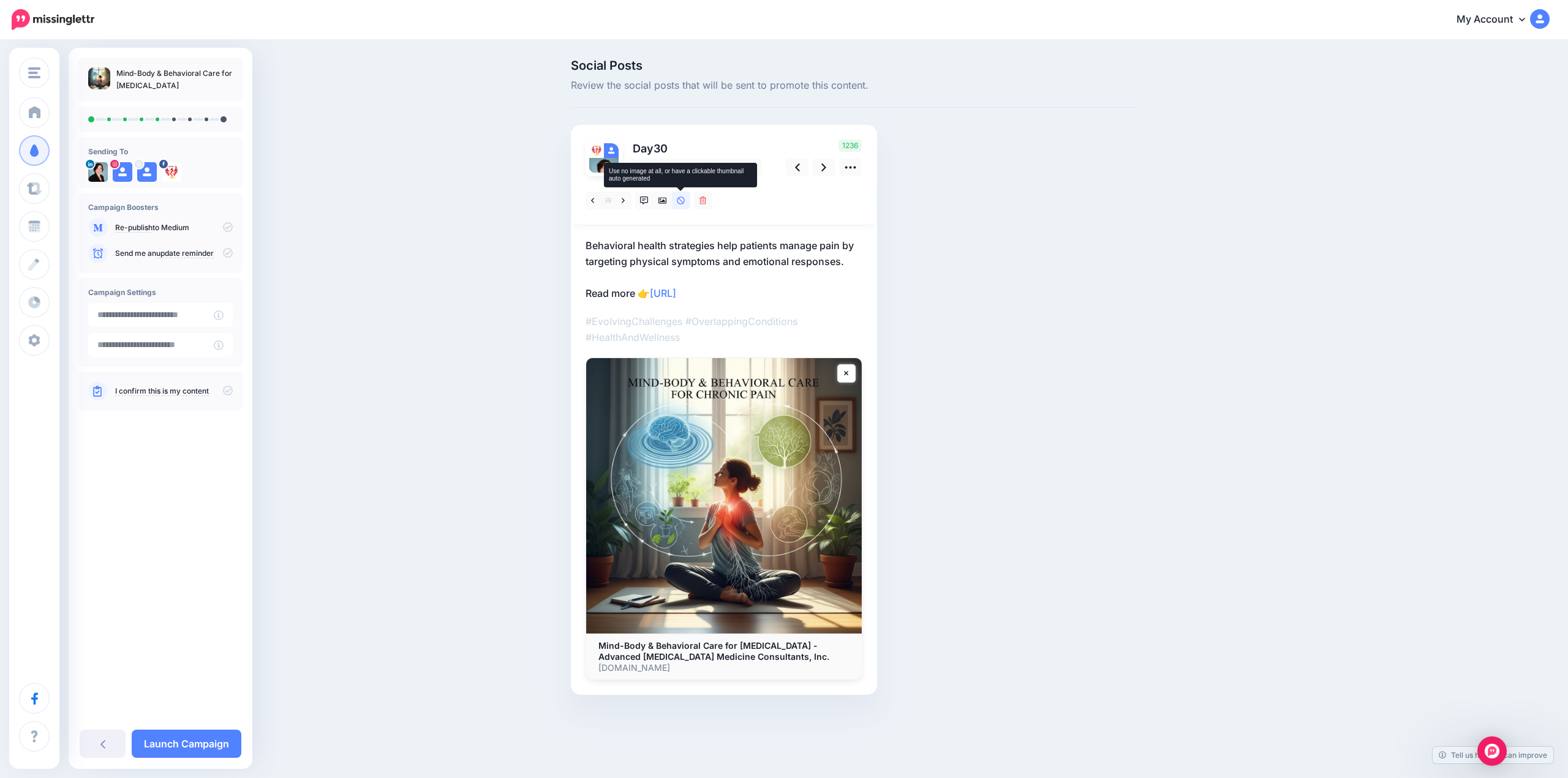
click at [679, 200] on icon at bounding box center [681, 200] width 9 height 9
click at [666, 206] on link at bounding box center [663, 200] width 19 height 18
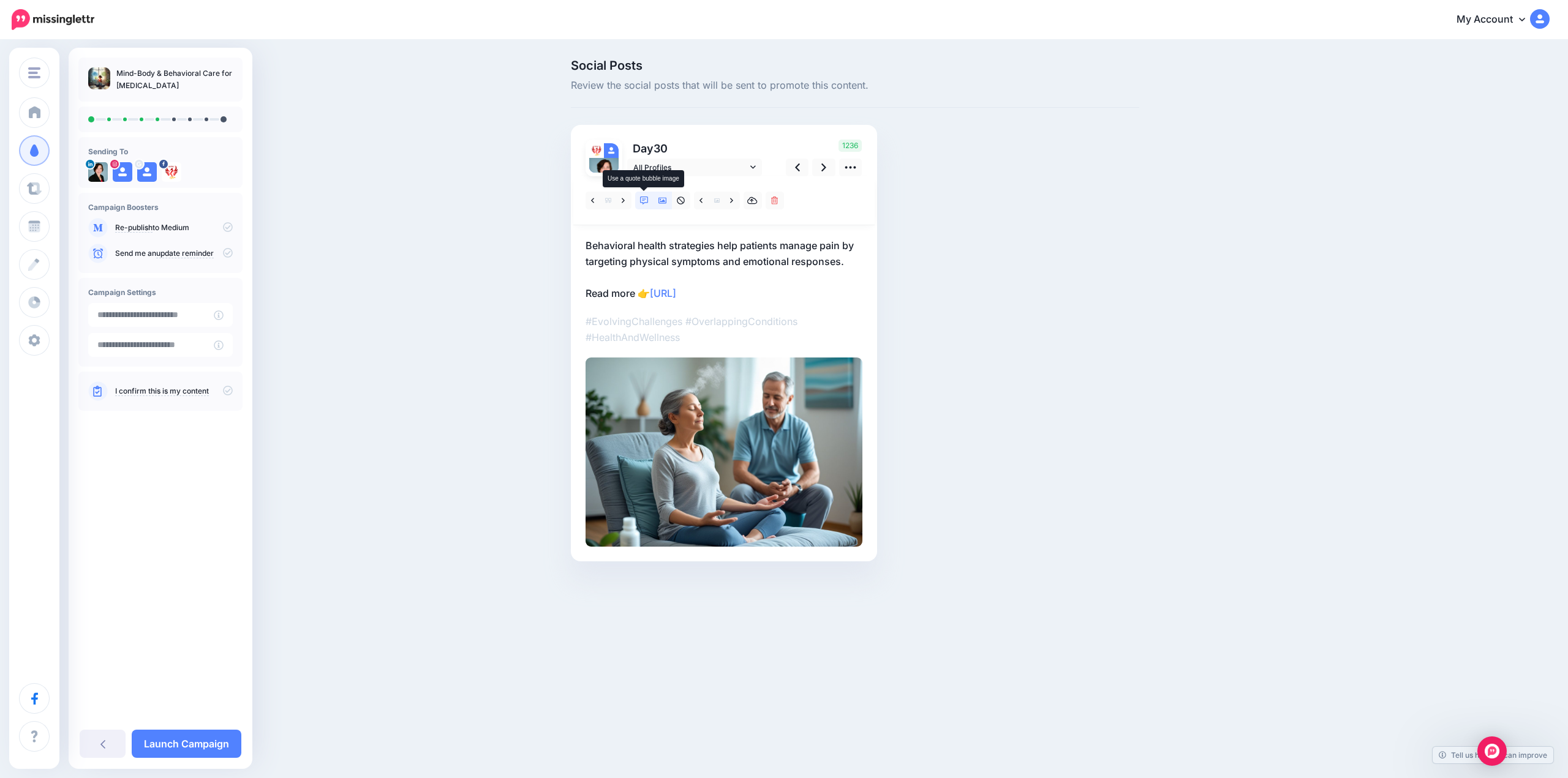
click at [644, 203] on icon at bounding box center [644, 200] width 9 height 9
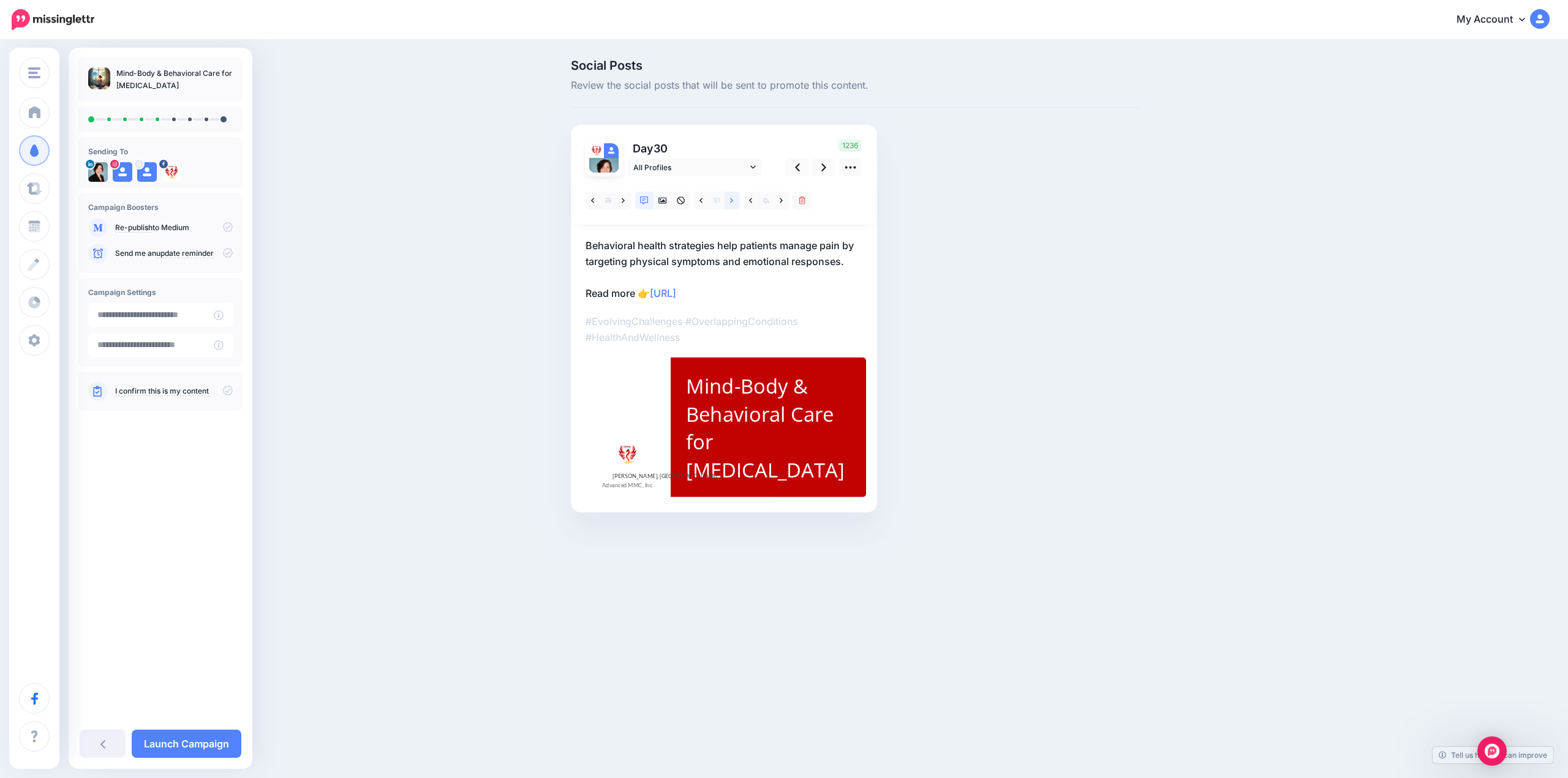
click at [728, 202] on link at bounding box center [732, 200] width 15 height 18
click at [728, 202] on link at bounding box center [732, 200] width 15 height 18
click at [728, 203] on link at bounding box center [732, 200] width 15 height 18
click at [825, 168] on icon at bounding box center [823, 167] width 5 height 13
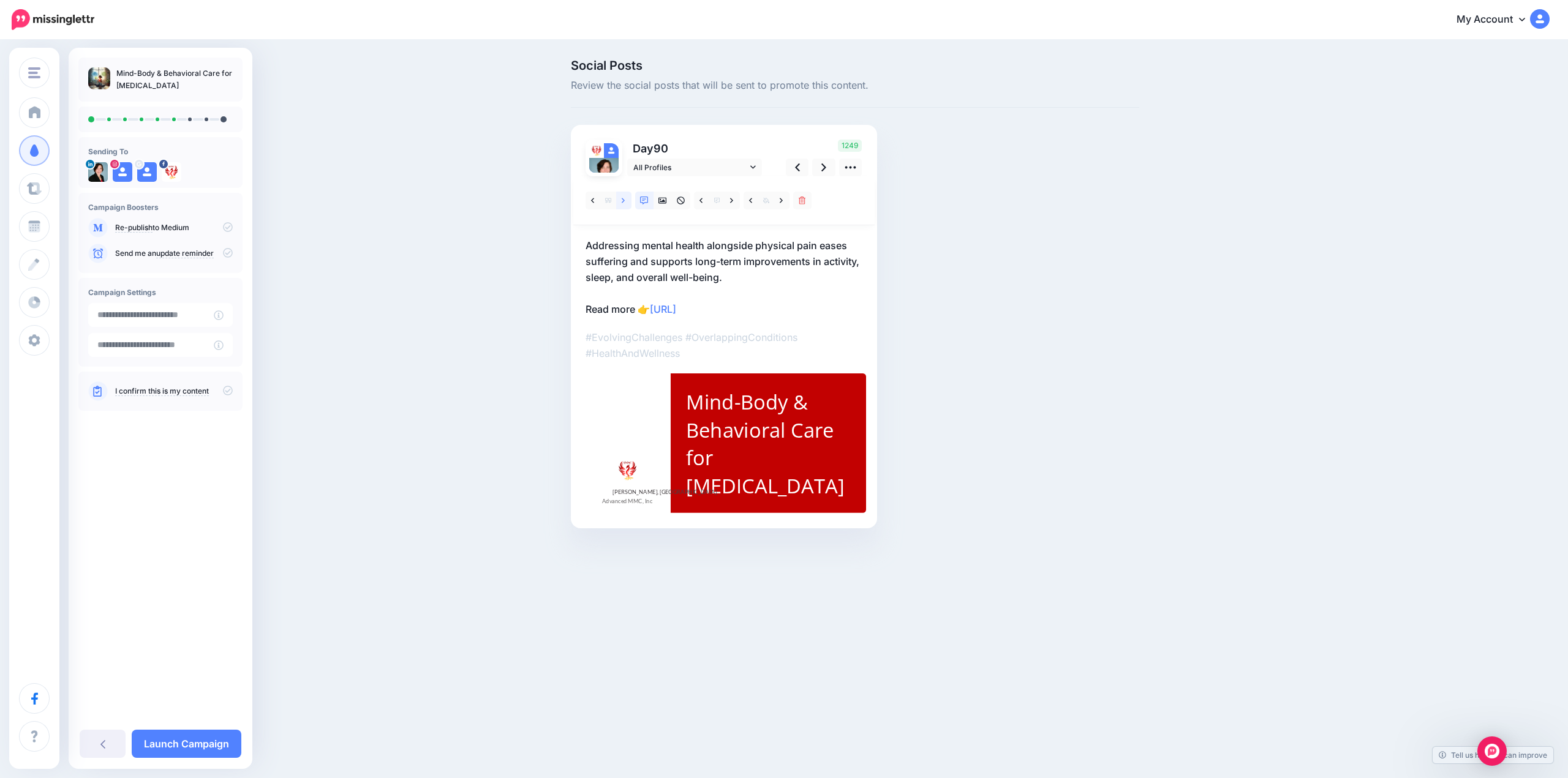
click at [626, 200] on link at bounding box center [624, 200] width 15 height 18
click at [732, 202] on icon at bounding box center [731, 200] width 3 height 5
click at [822, 168] on icon at bounding box center [823, 167] width 5 height 13
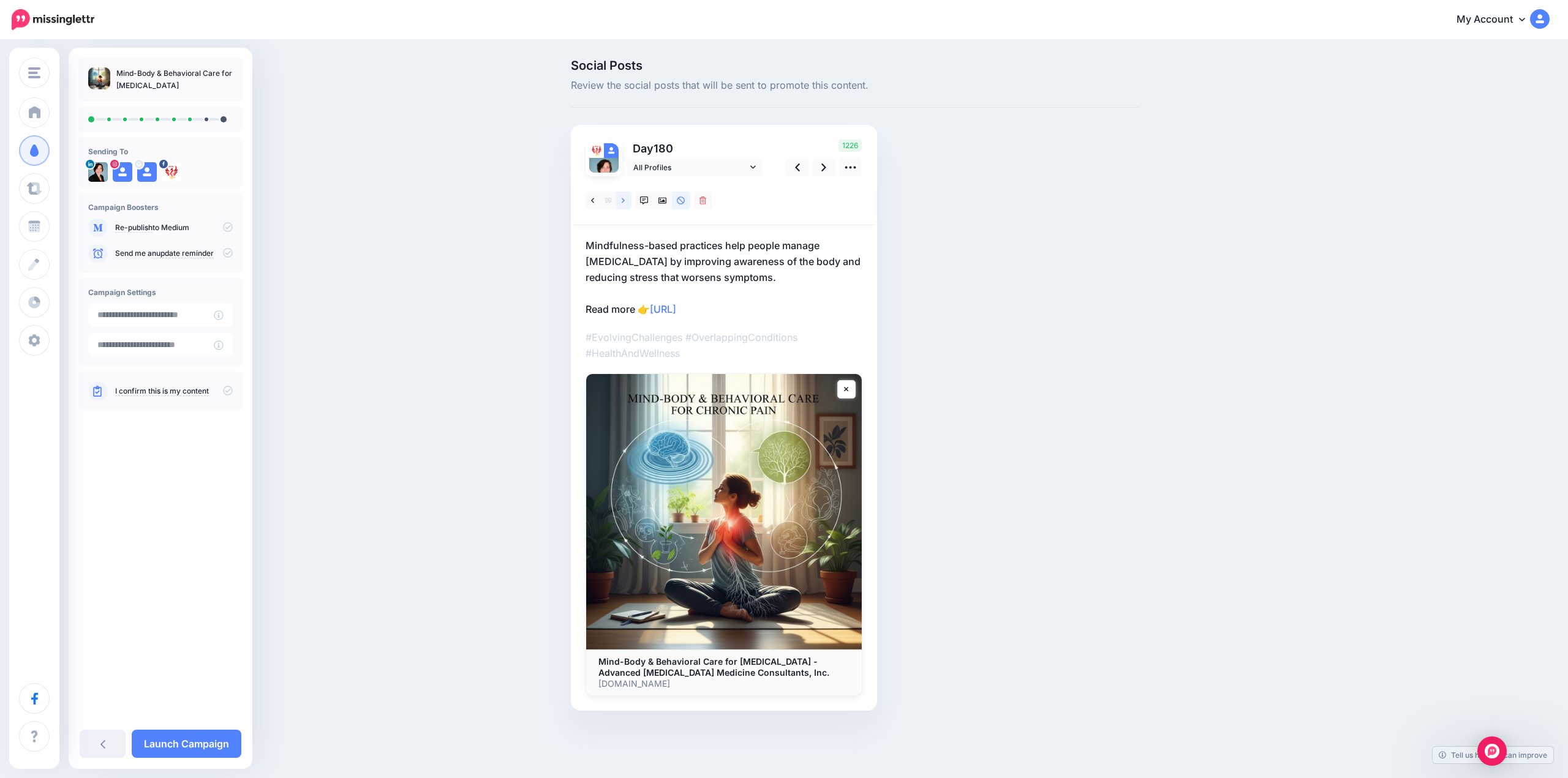
click at [626, 202] on link at bounding box center [624, 200] width 15 height 18
click at [665, 204] on link at bounding box center [663, 200] width 19 height 18
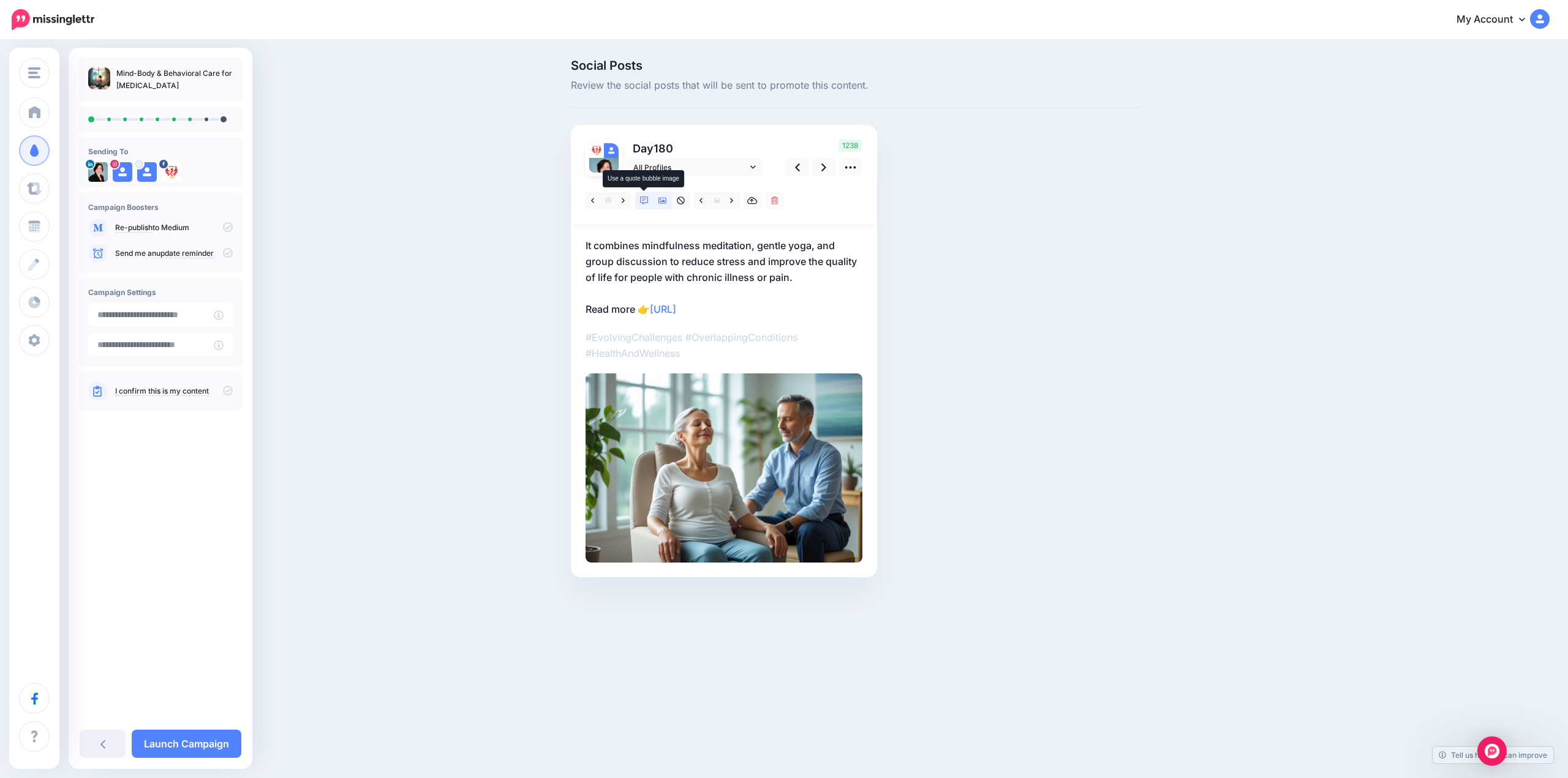
click at [644, 203] on icon at bounding box center [644, 200] width 9 height 9
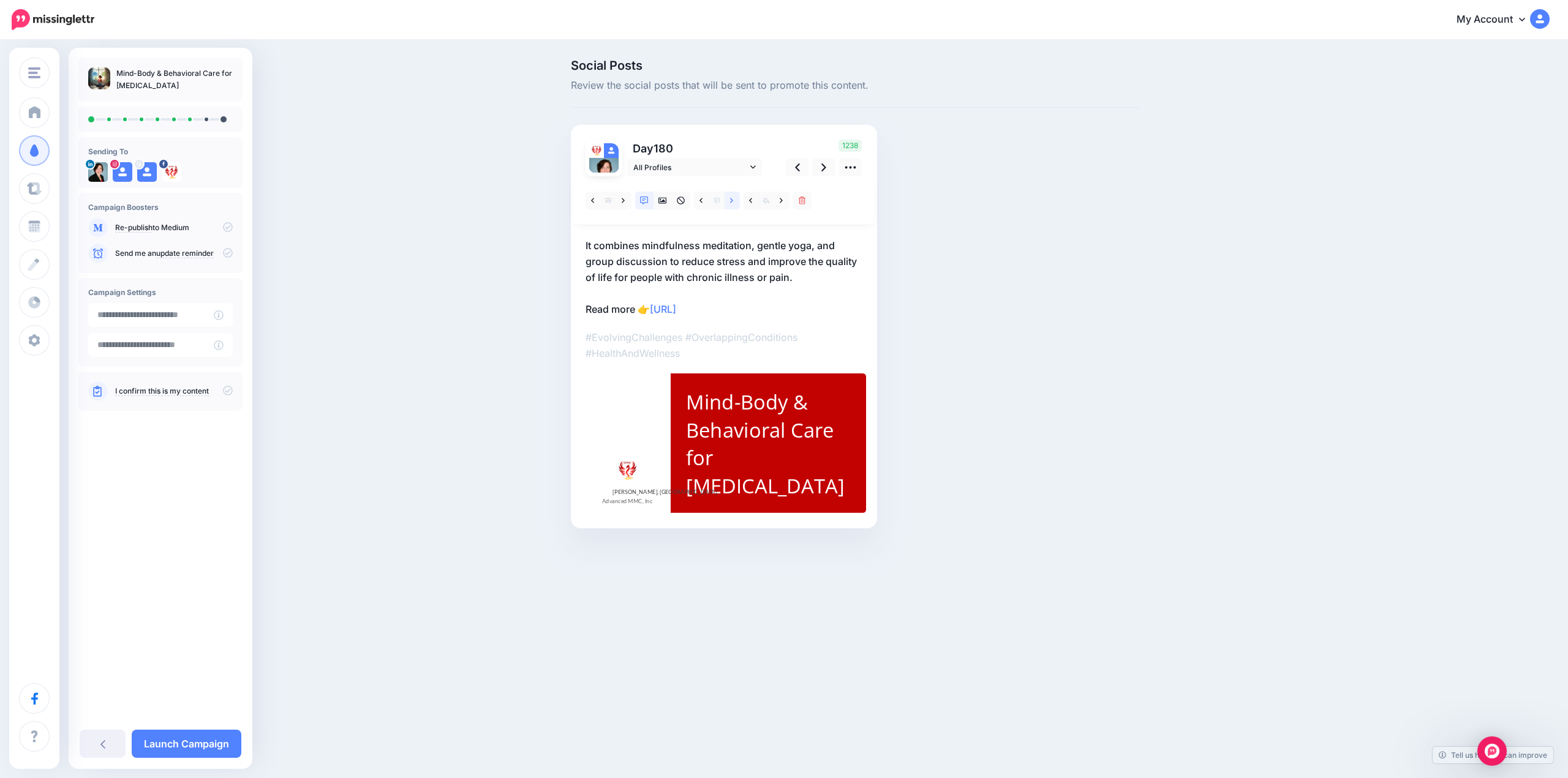
click at [728, 203] on link at bounding box center [732, 200] width 15 height 18
click at [730, 200] on icon at bounding box center [731, 200] width 3 height 9
click at [729, 200] on link at bounding box center [732, 200] width 15 height 18
click at [825, 164] on icon at bounding box center [823, 167] width 5 height 13
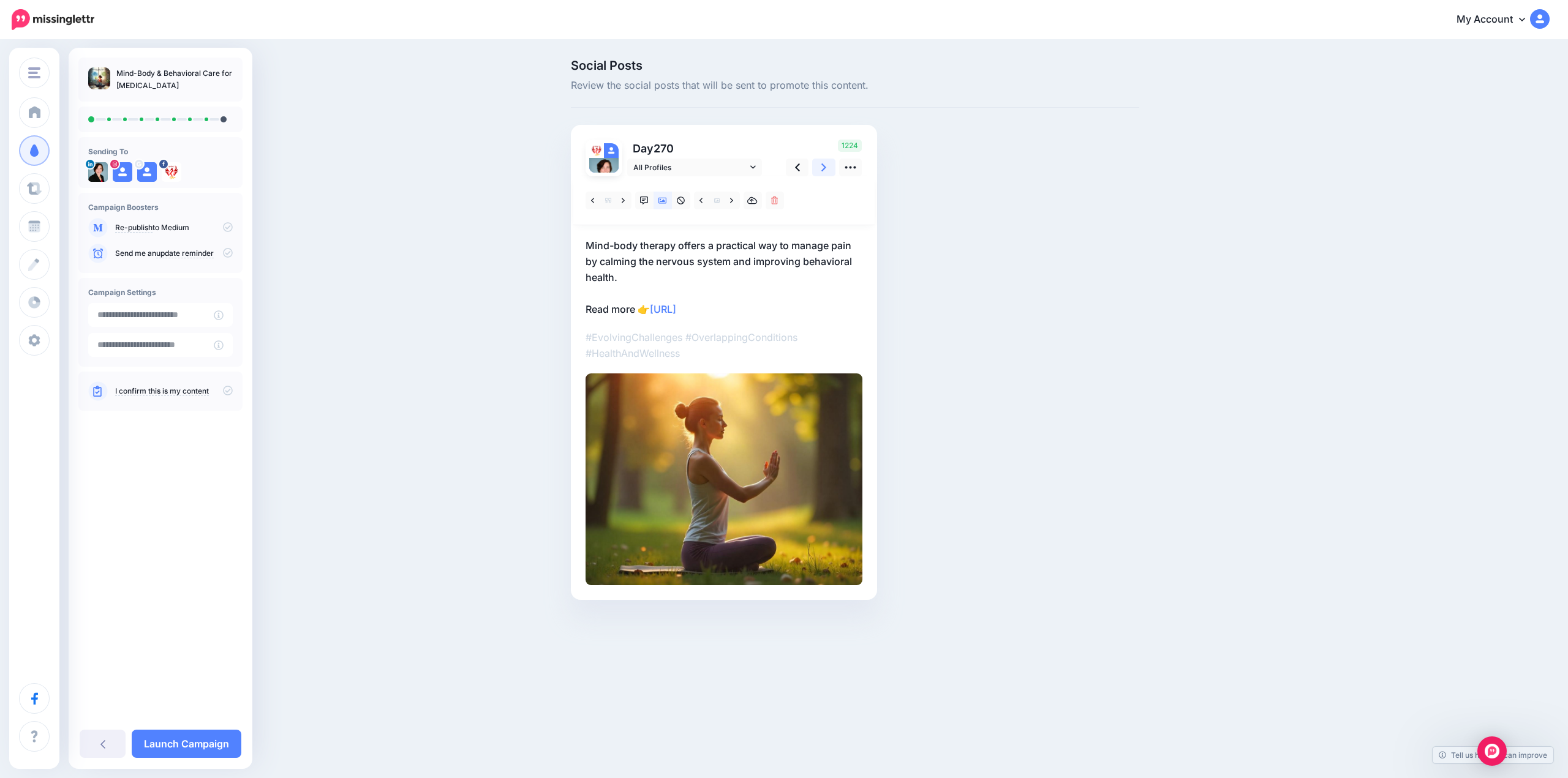
click at [823, 165] on icon at bounding box center [823, 167] width 5 height 8
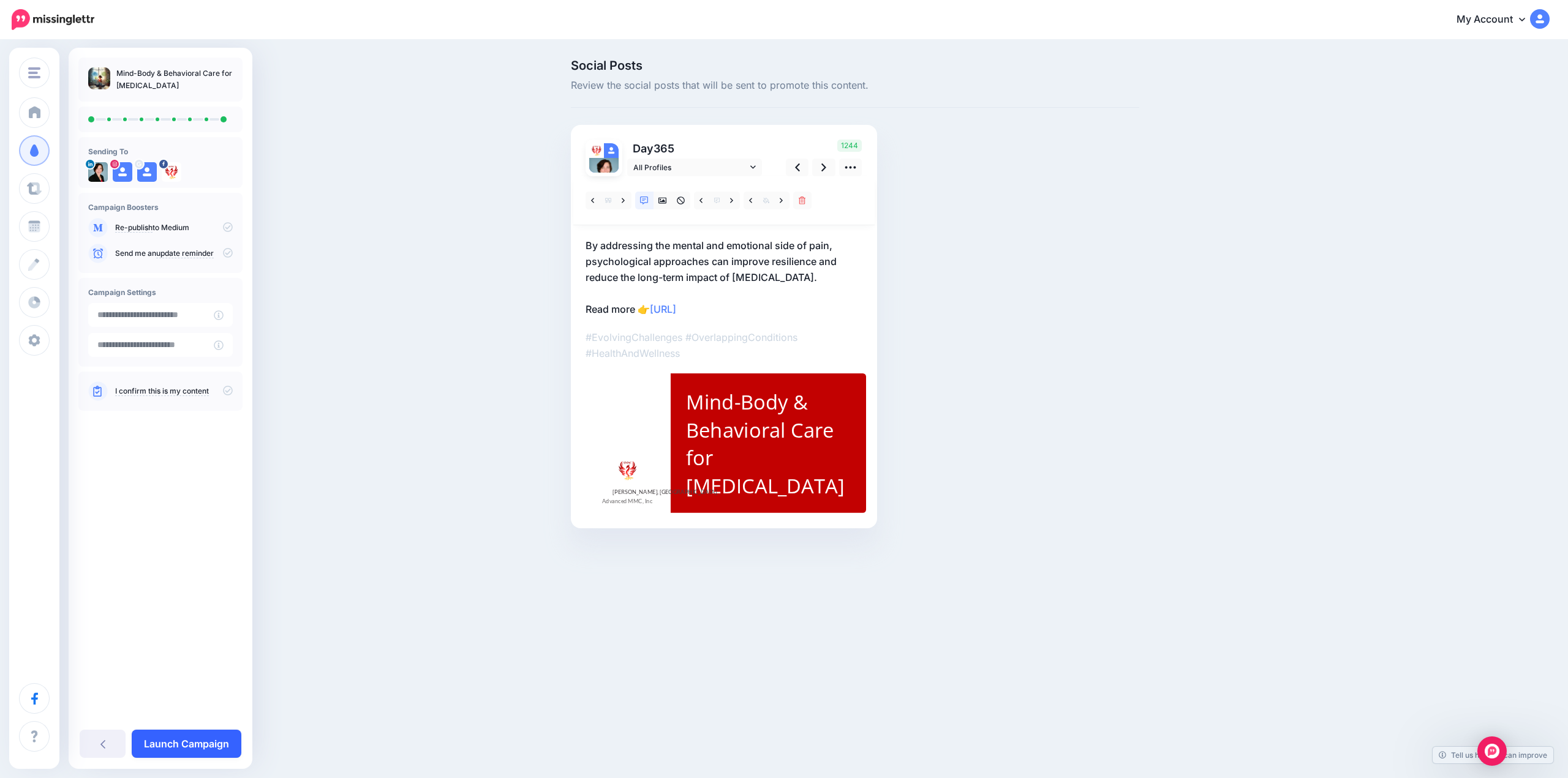
click at [207, 743] on link "Launch Campaign" at bounding box center [186, 744] width 109 height 28
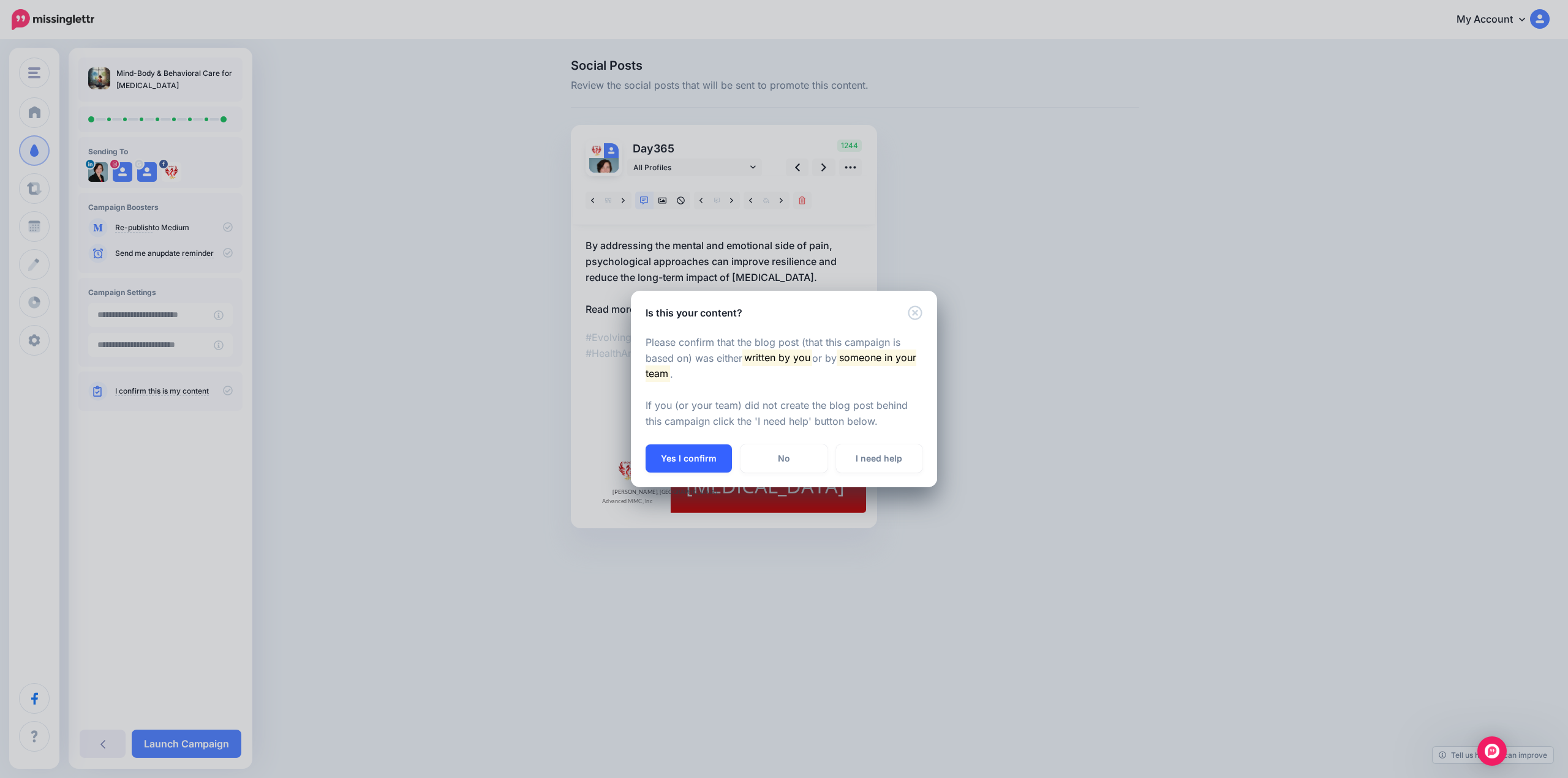
click at [666, 459] on button "Yes I confirm" at bounding box center [689, 458] width 86 height 28
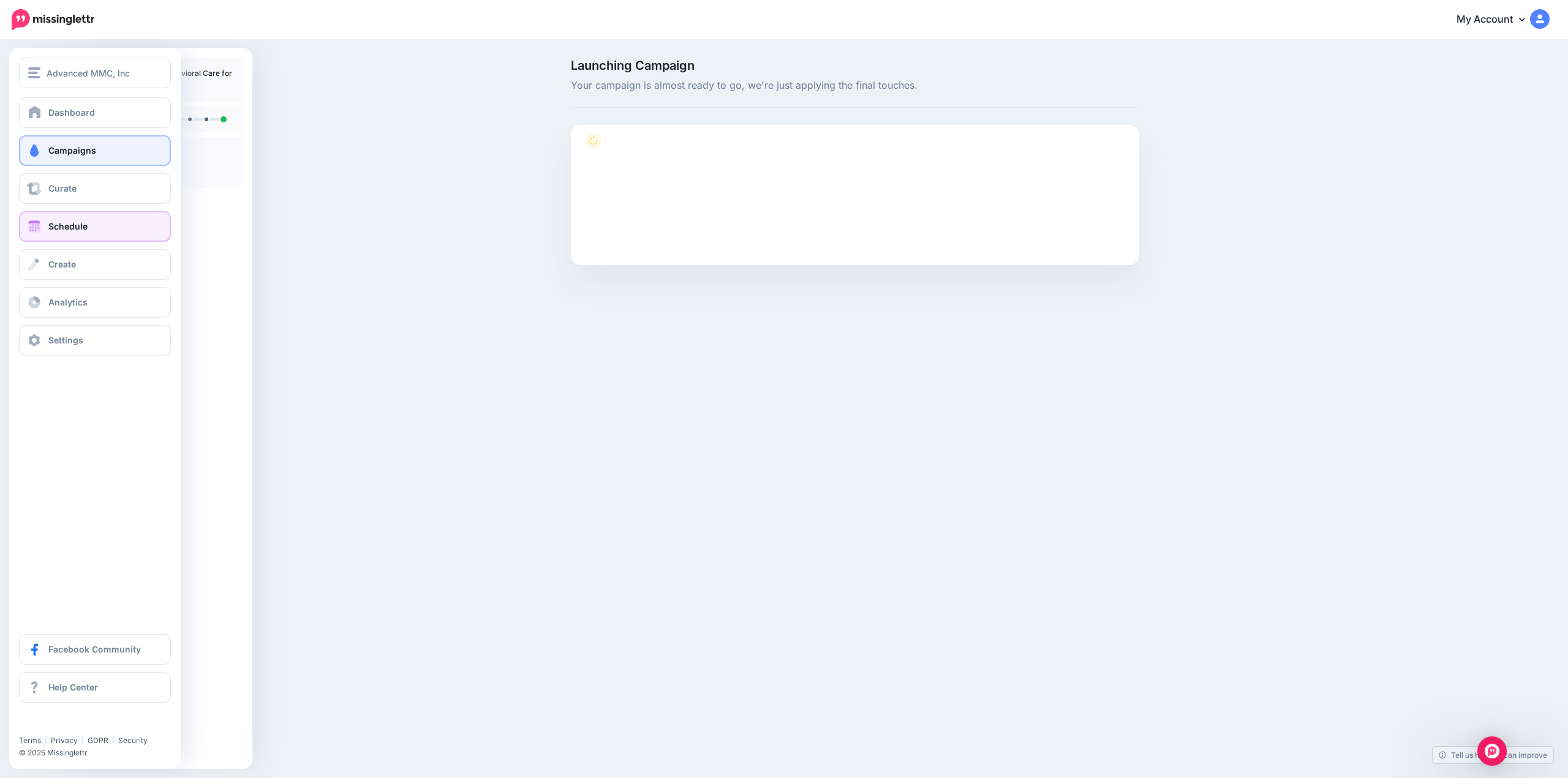
click at [72, 229] on span "Schedule" at bounding box center [68, 226] width 39 height 11
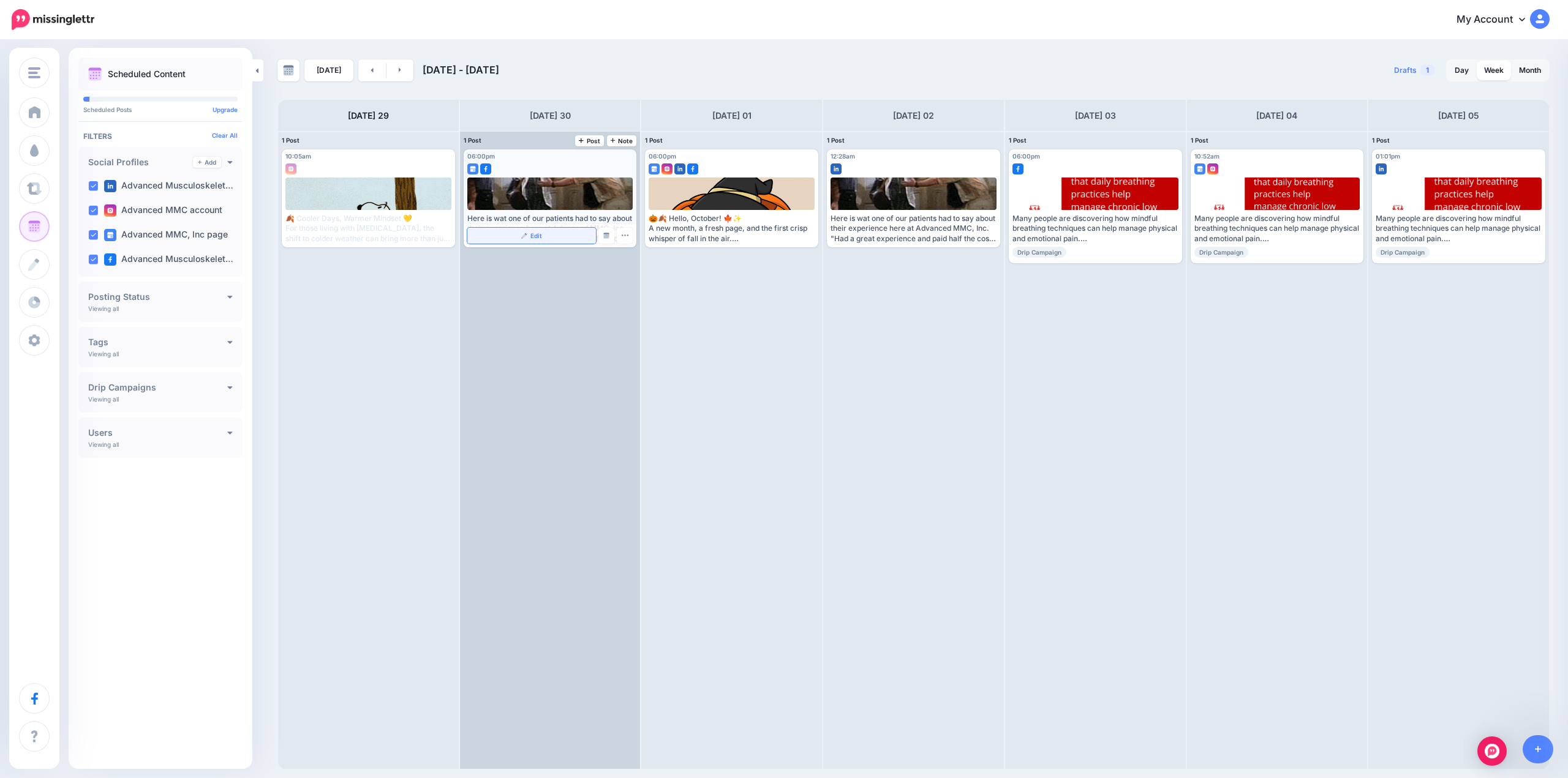
click at [539, 233] on span "Edit" at bounding box center [536, 235] width 12 height 6
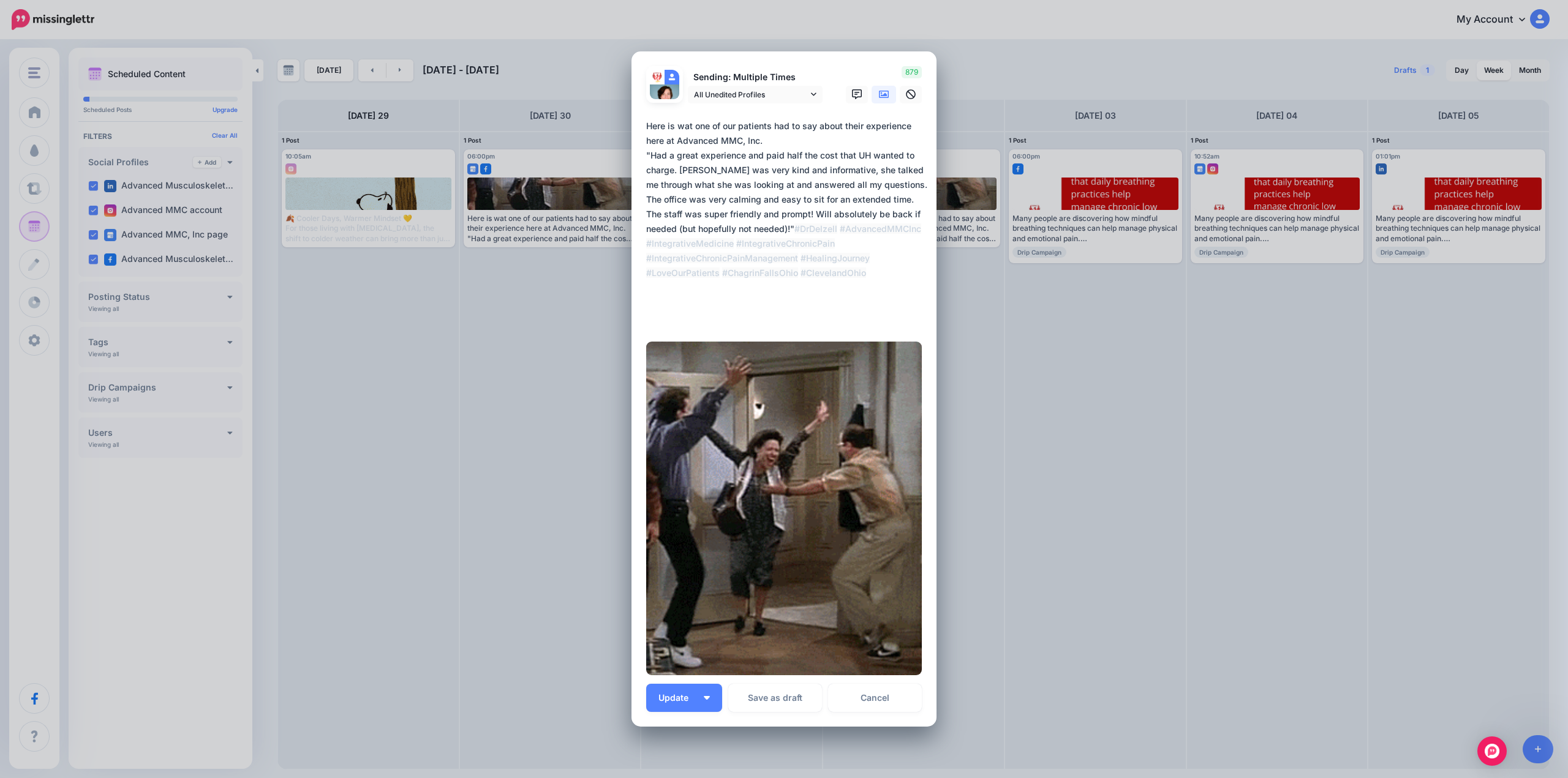
click at [679, 127] on textarea "**********" at bounding box center [787, 222] width 282 height 206
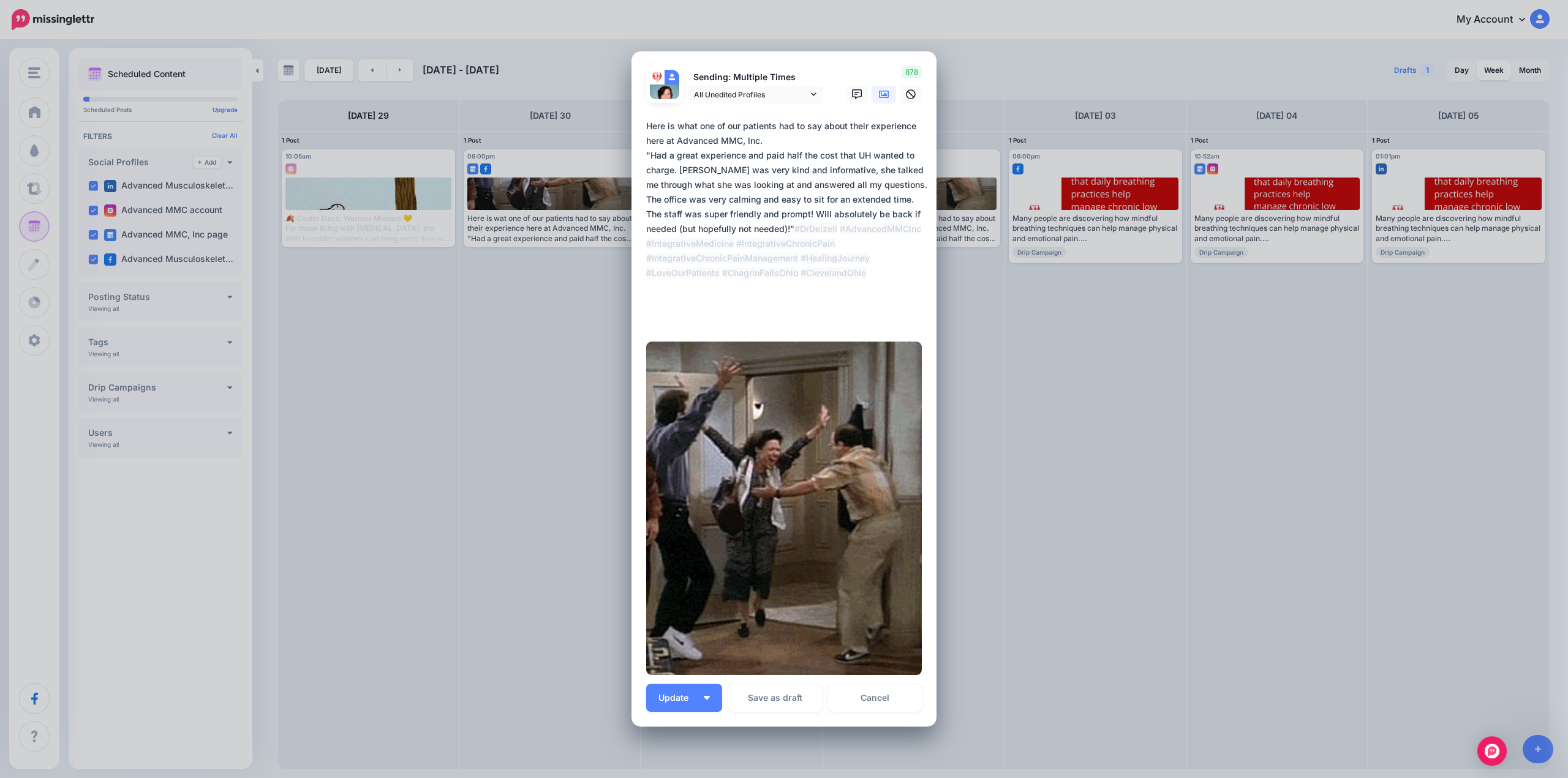
click at [659, 139] on textarea "**********" at bounding box center [787, 222] width 282 height 206
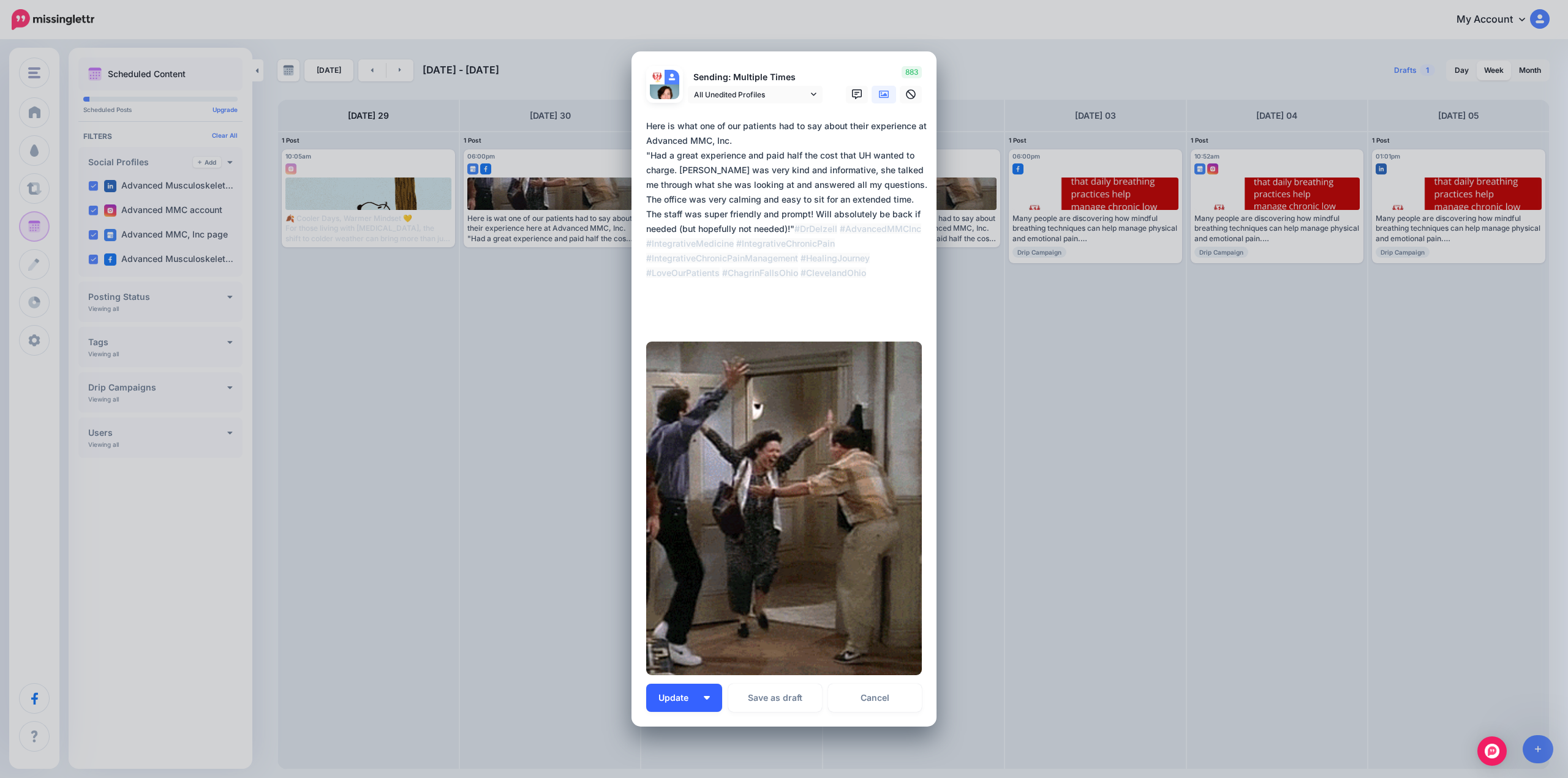
type textarea "**********"
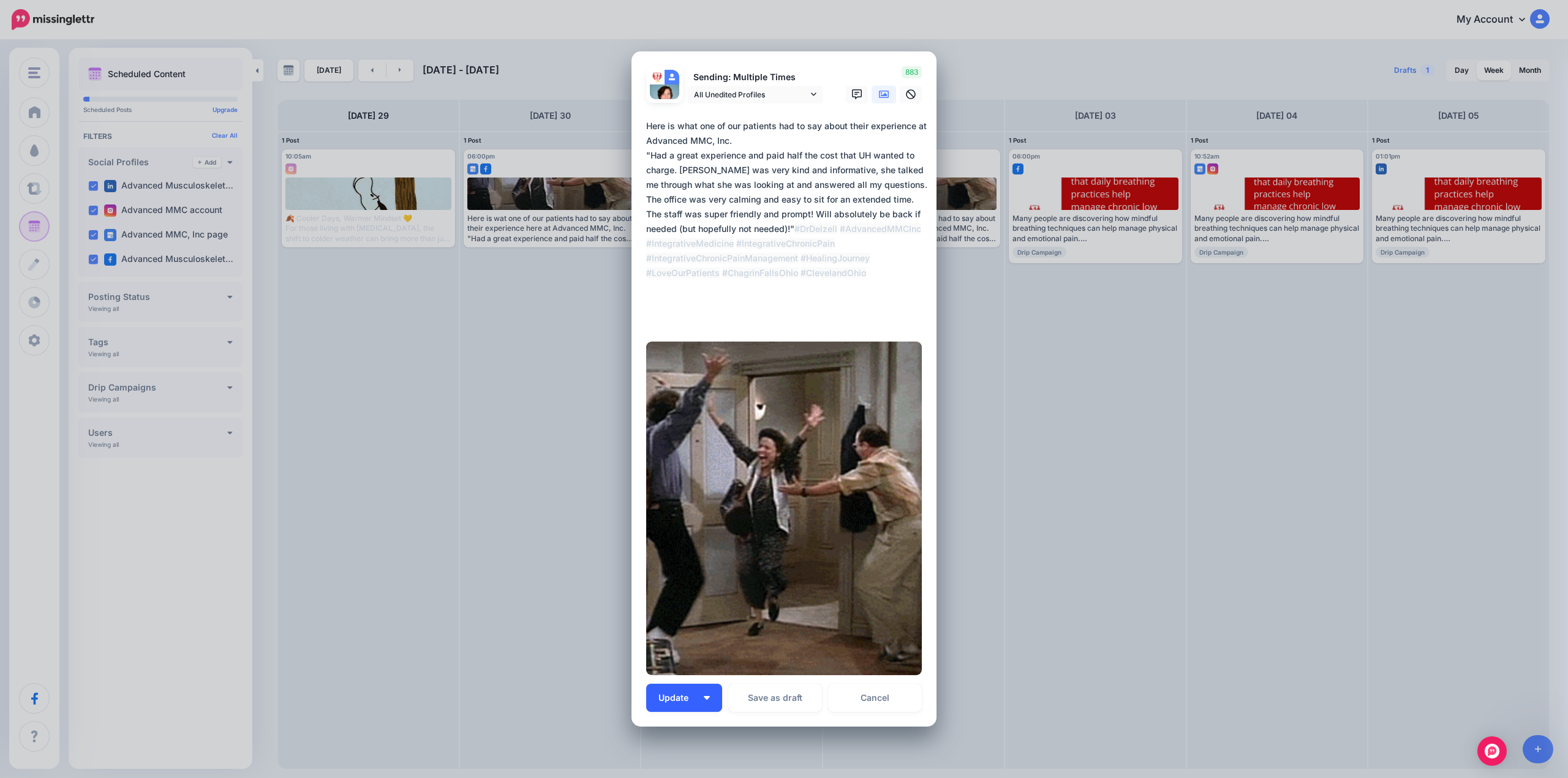
click at [683, 699] on span "Update" at bounding box center [677, 698] width 39 height 9
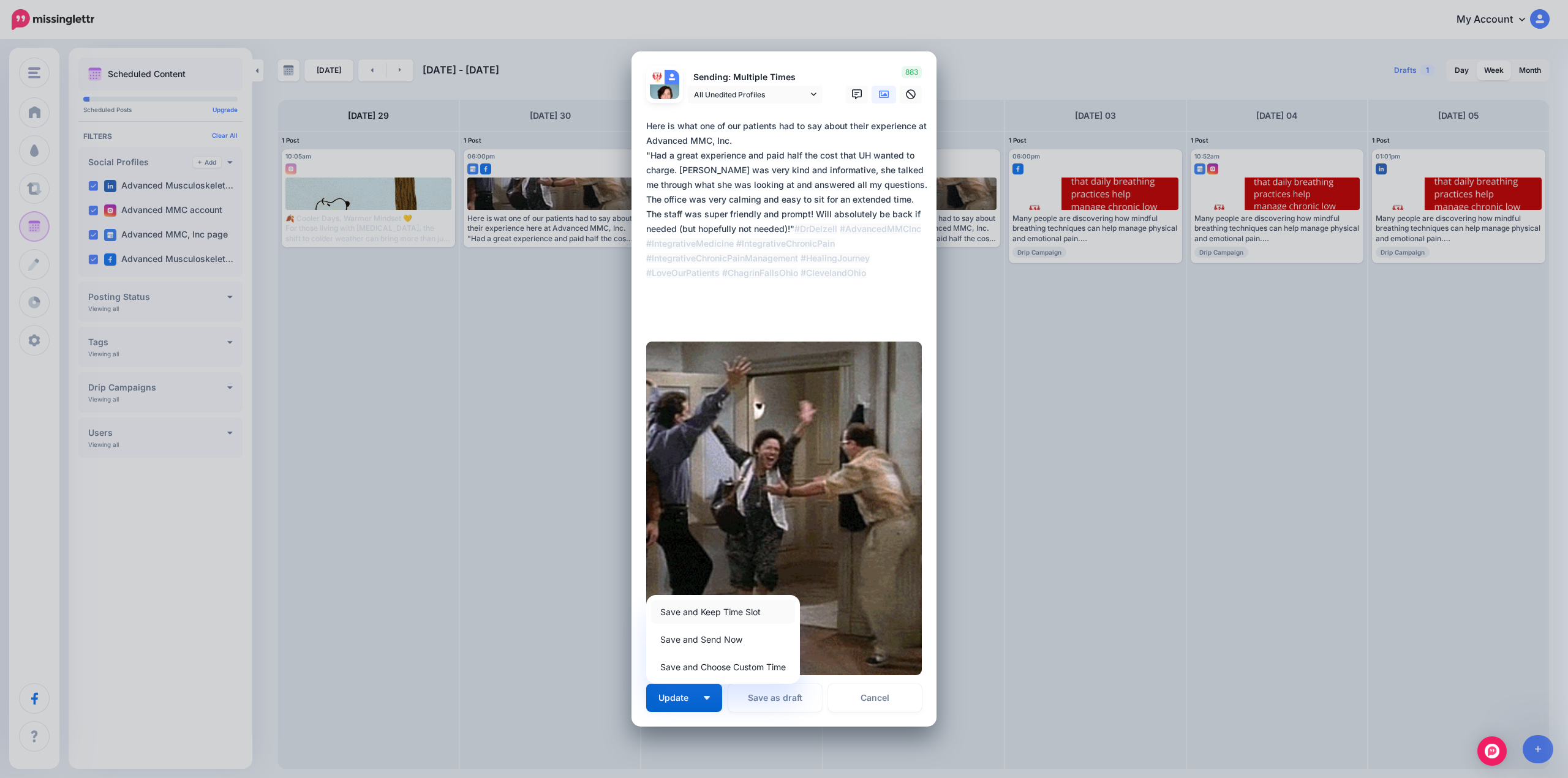
click at [717, 614] on link "Save and Keep Time Slot" at bounding box center [723, 612] width 144 height 24
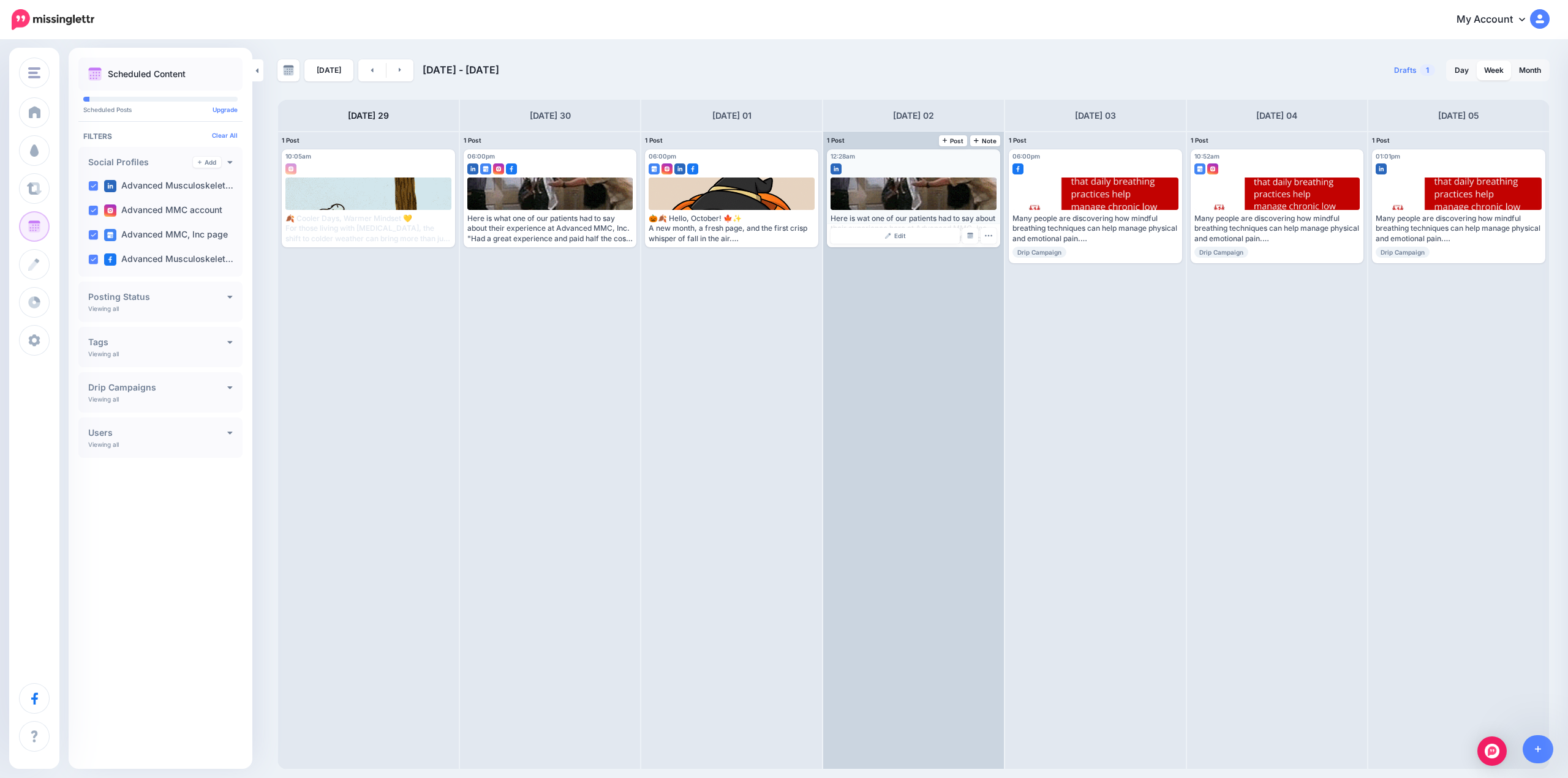
click at [904, 225] on div "Edit Manage Dates Assign to User Delete Post" at bounding box center [913, 235] width 173 height 23
click at [897, 237] on span "Edit" at bounding box center [900, 235] width 12 height 6
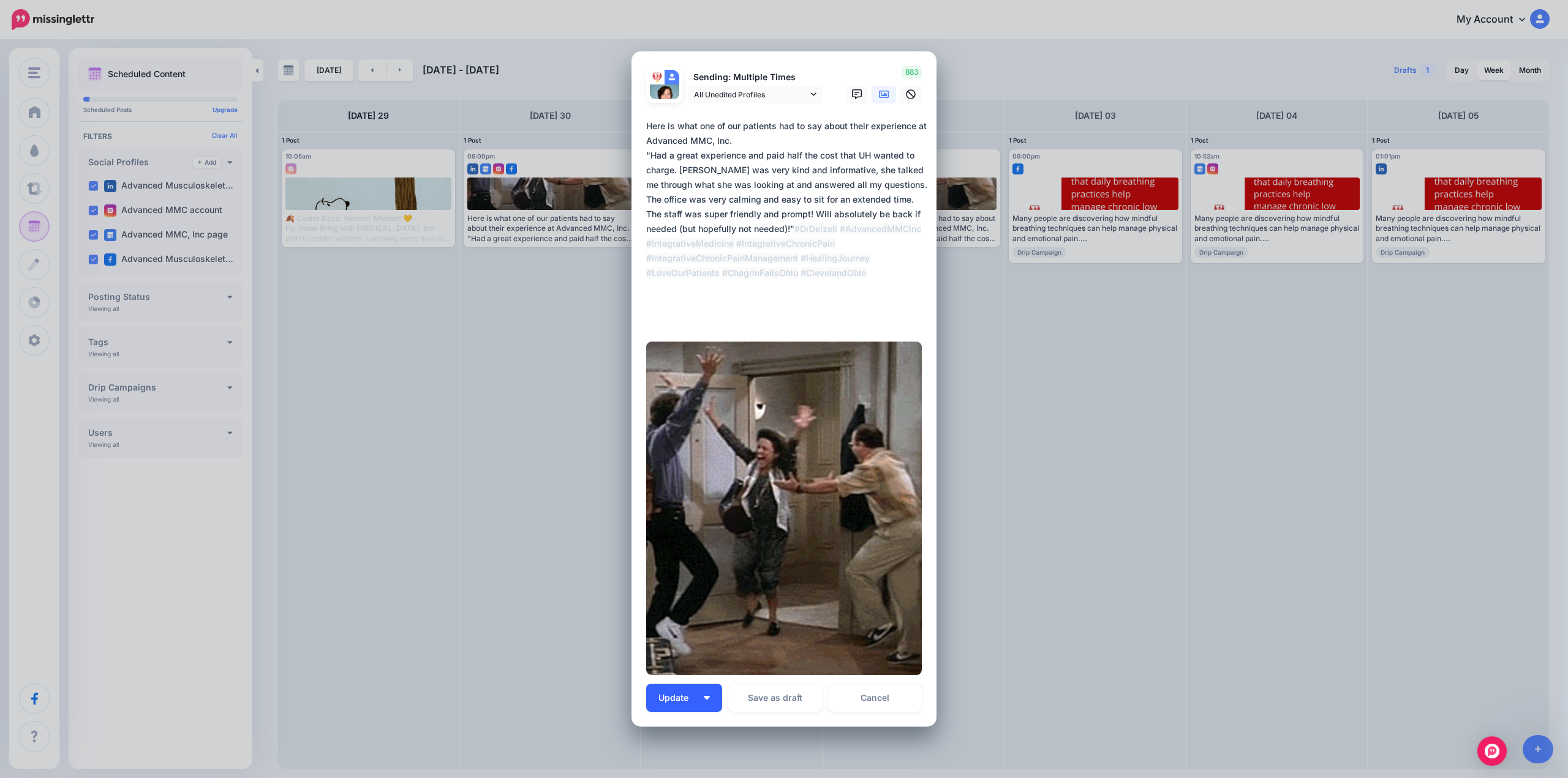
click at [672, 702] on span "Update" at bounding box center [677, 698] width 39 height 9
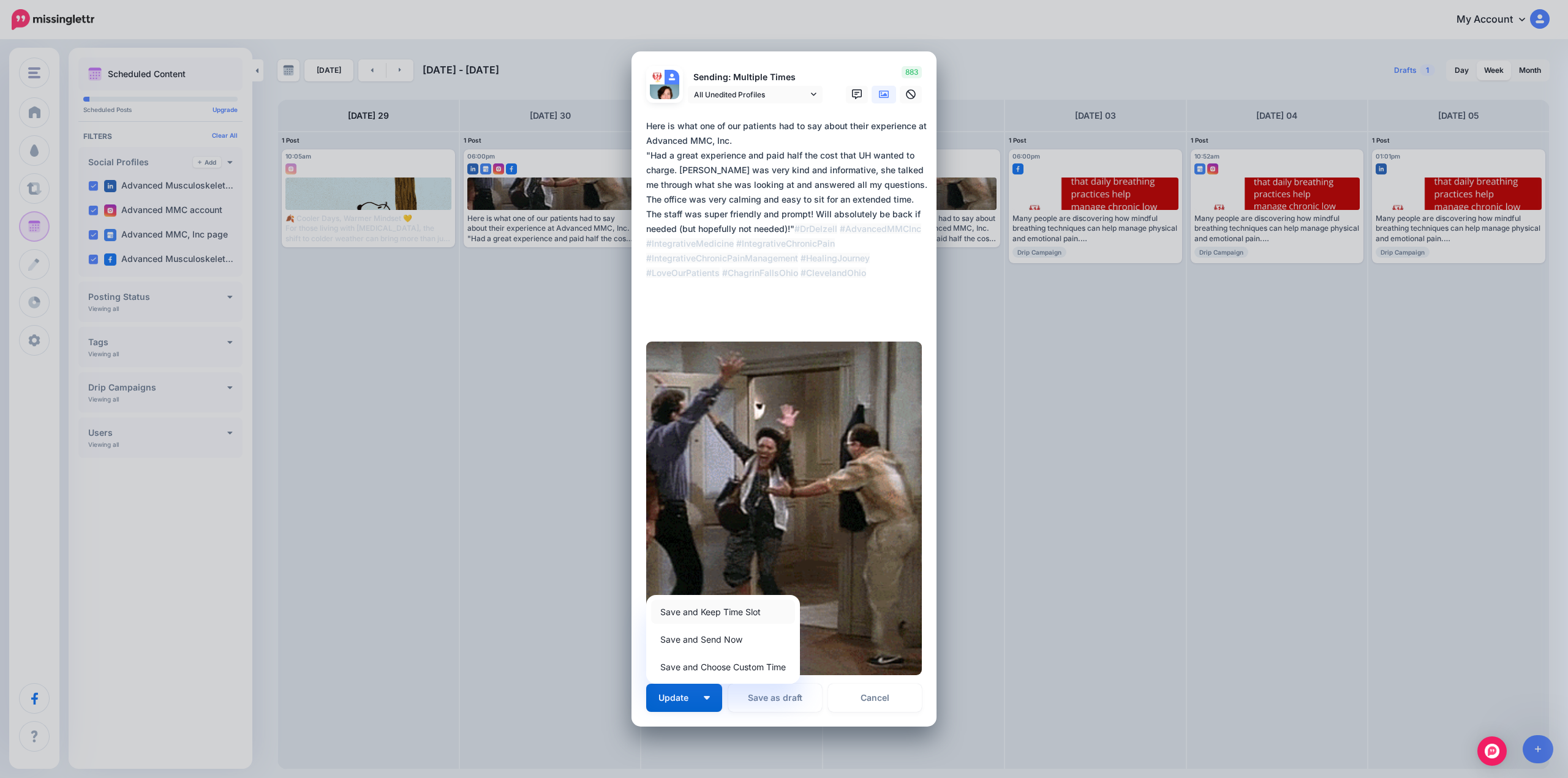
click at [710, 614] on link "Save and Keep Time Slot" at bounding box center [723, 612] width 144 height 24
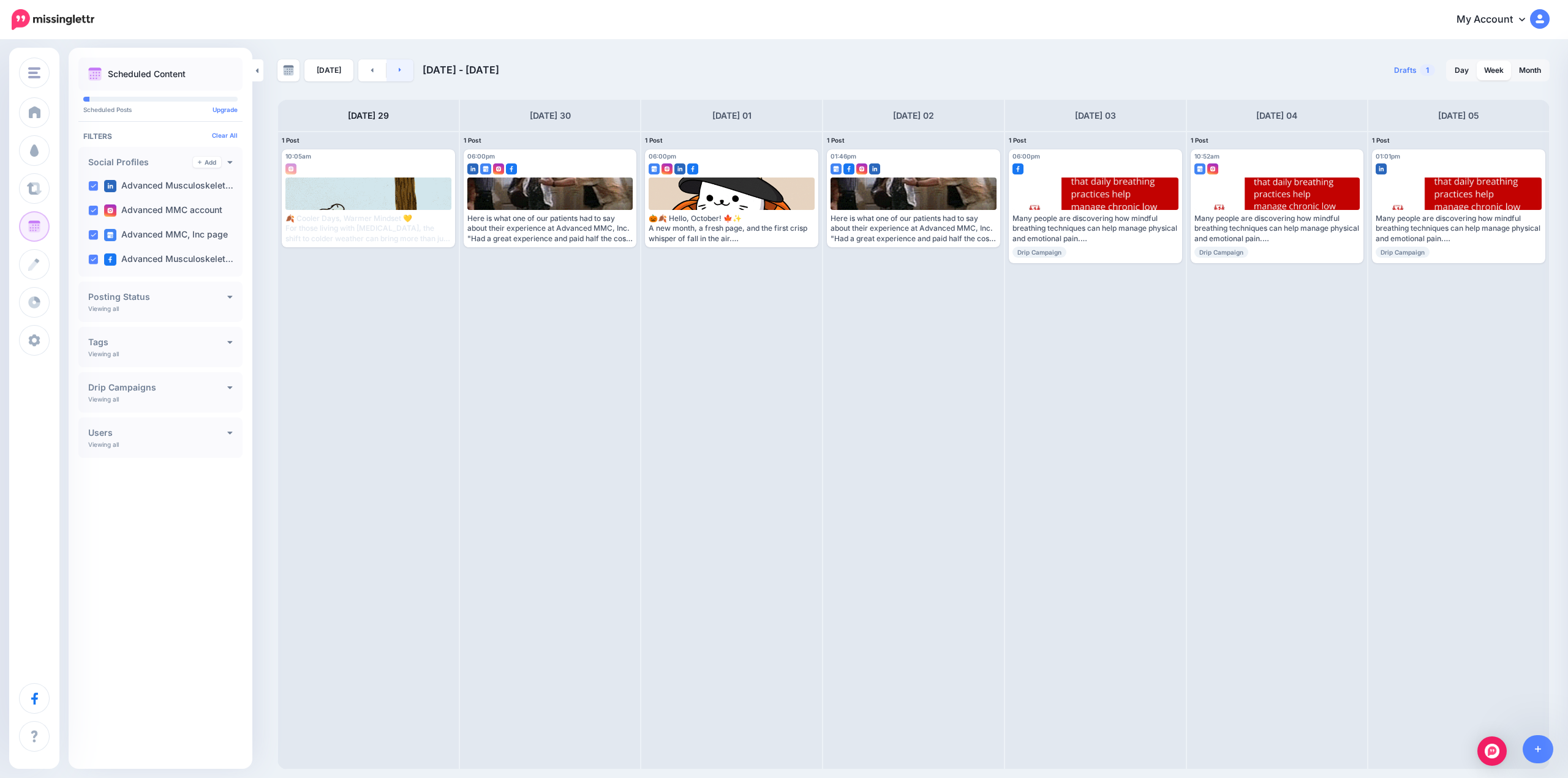
click at [393, 68] on link at bounding box center [401, 70] width 28 height 22
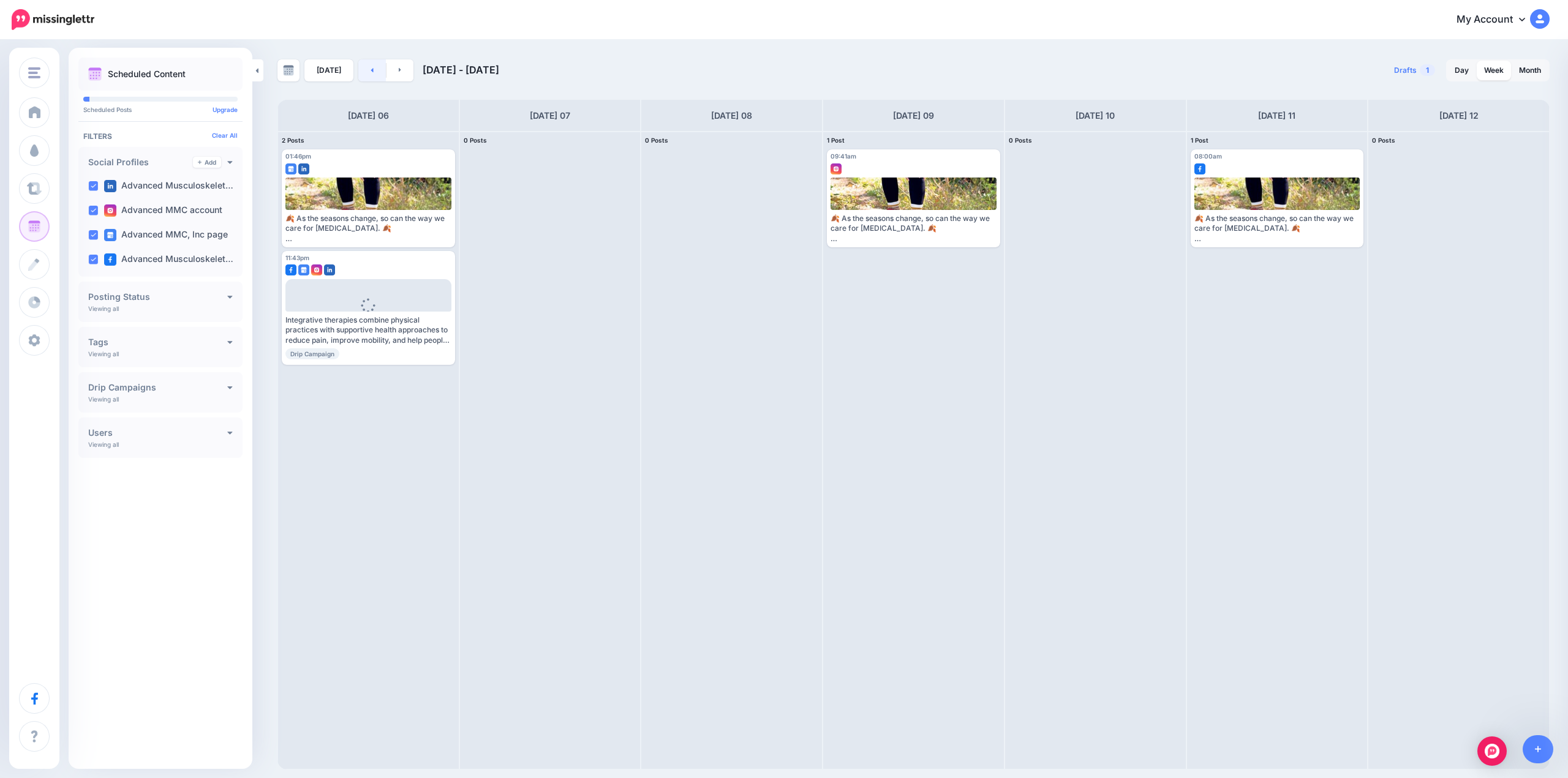
click at [371, 69] on icon at bounding box center [372, 70] width 3 height 7
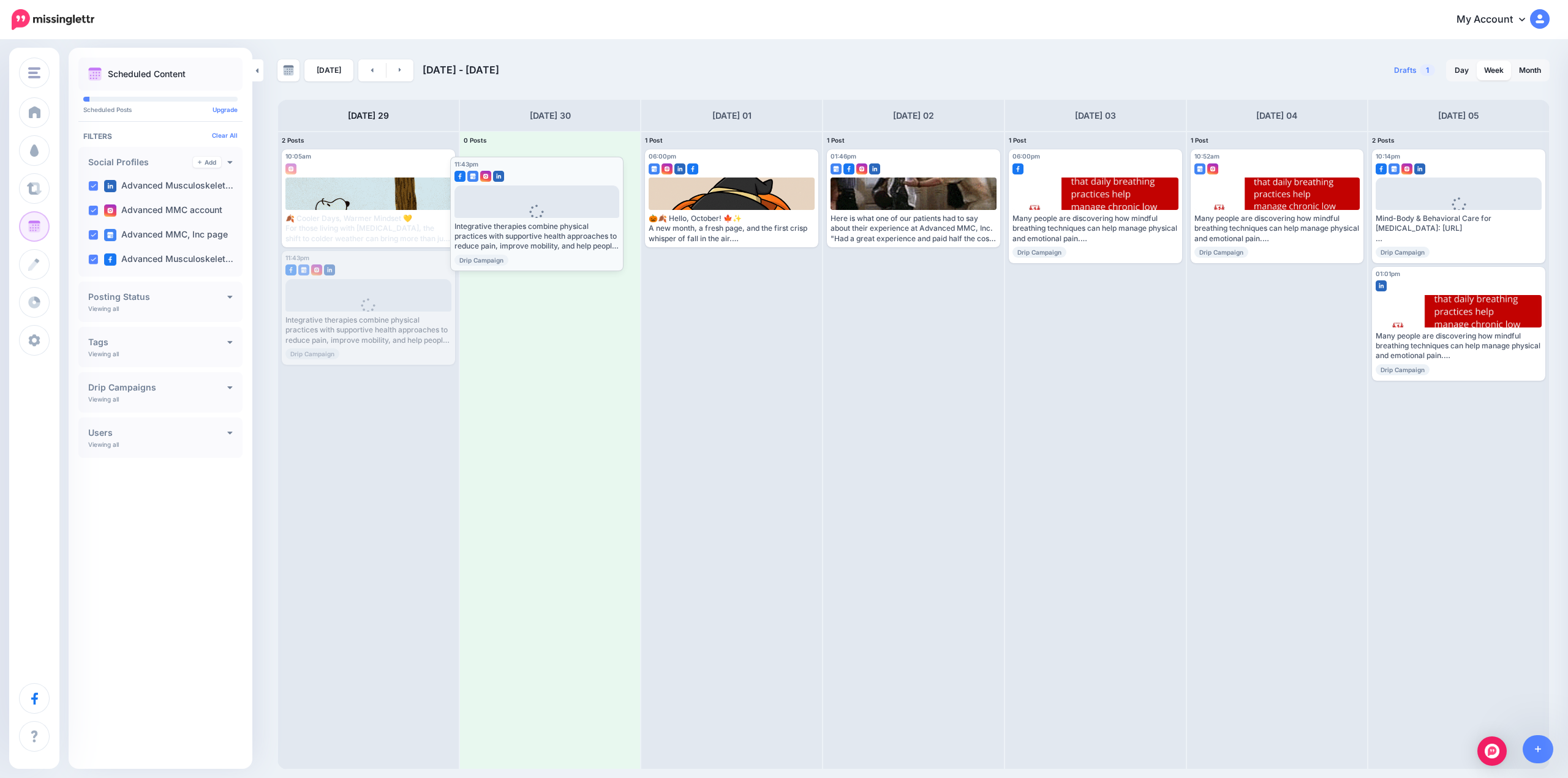
drag, startPoint x: 384, startPoint y: 267, endPoint x: 553, endPoint y: 172, distance: 193.9
